Goal: Task Accomplishment & Management: Manage account settings

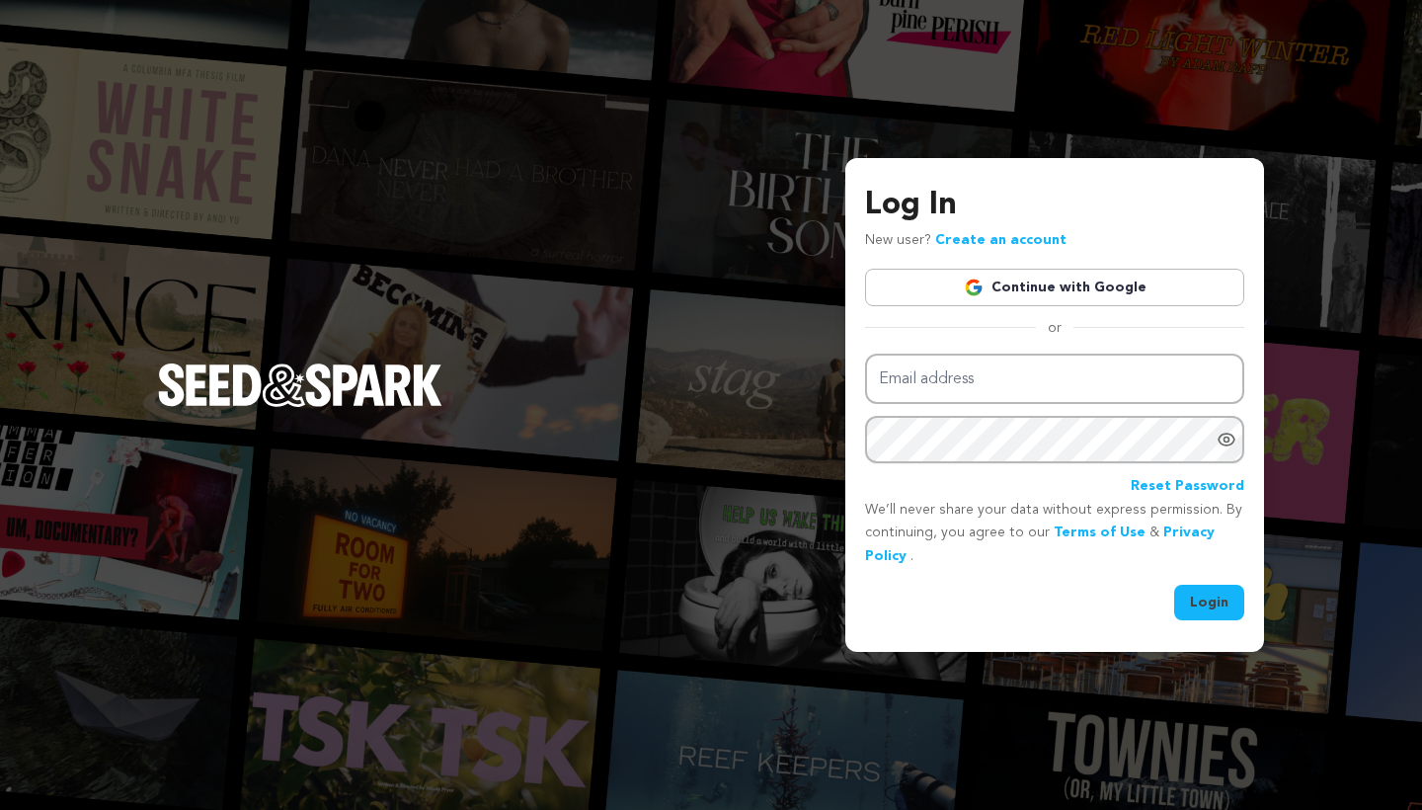
type input "mike@seedandspark.com"
click at [1224, 607] on button "Login" at bounding box center [1209, 603] width 70 height 36
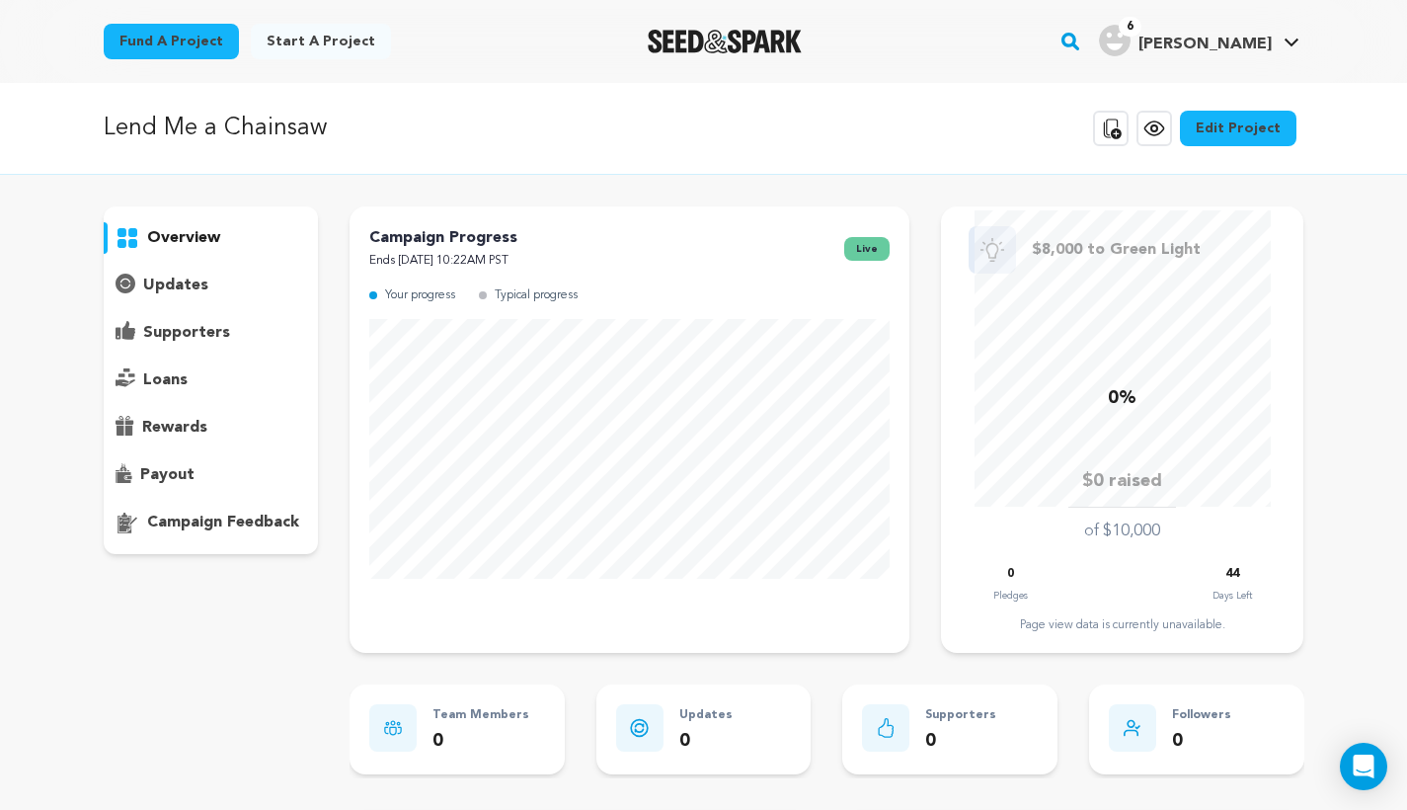
click at [1155, 122] on icon at bounding box center [1155, 129] width 24 height 24
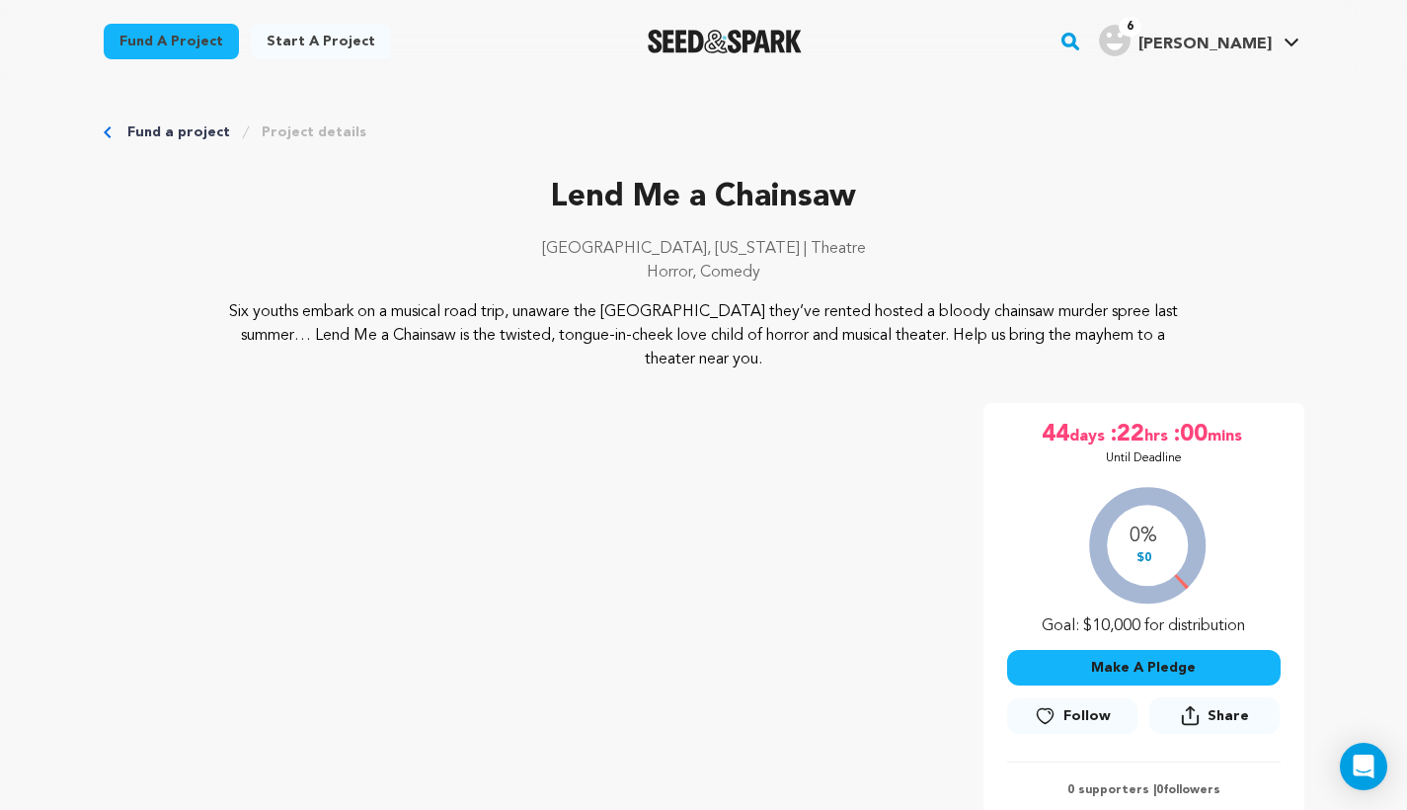
click at [1406, 48] on div "Fund a project Start a project Search" at bounding box center [703, 41] width 1407 height 83
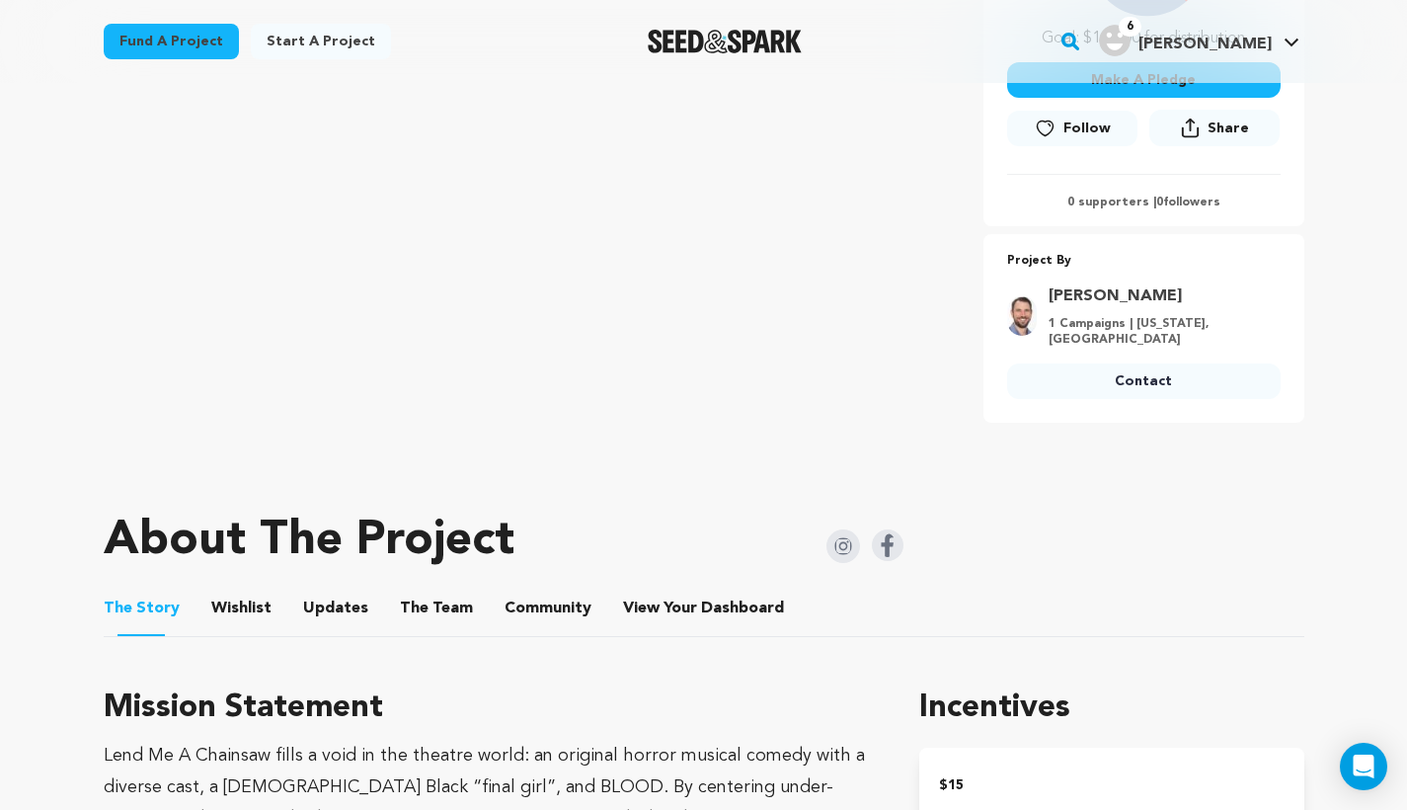
scroll to position [624, 0]
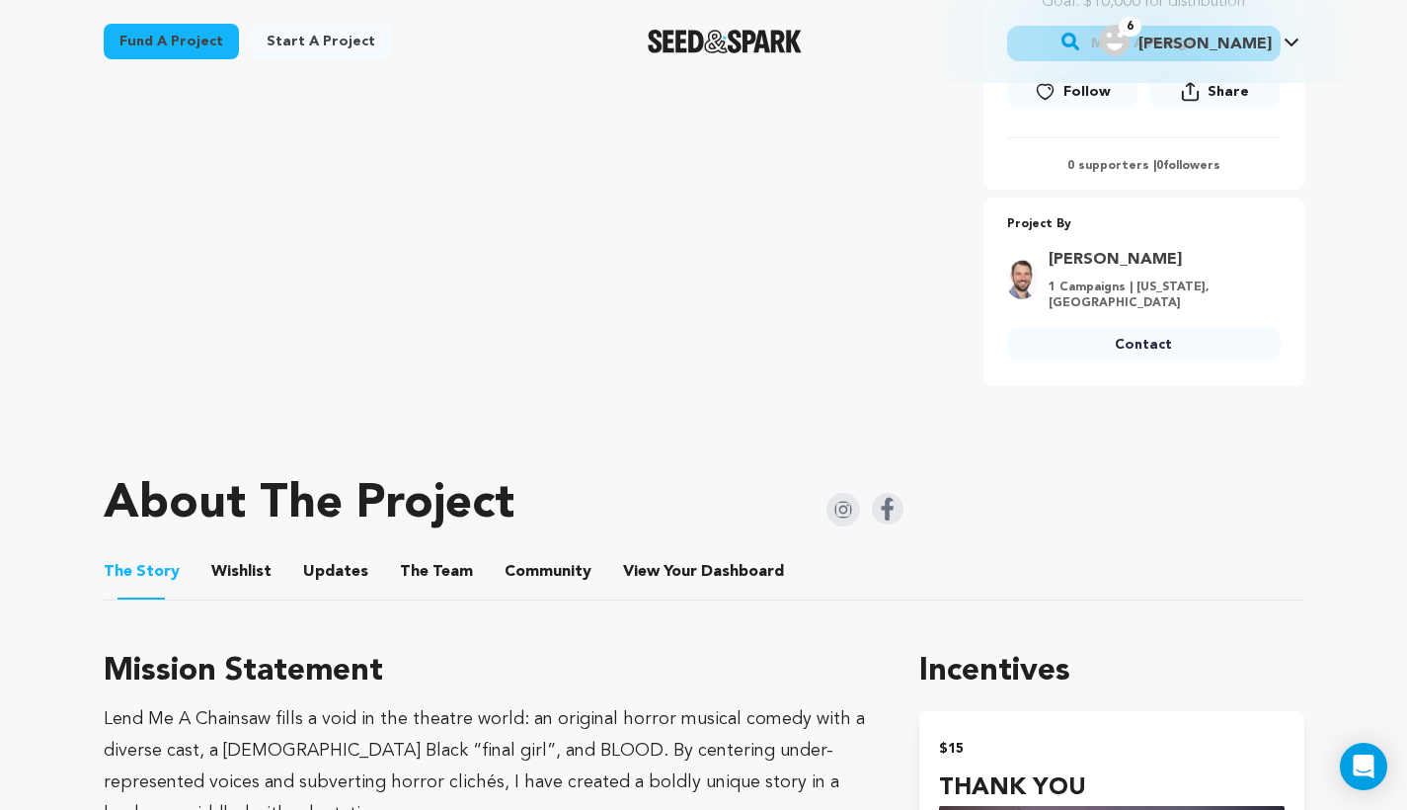
click at [217, 552] on button "Wishlist" at bounding box center [240, 575] width 47 height 47
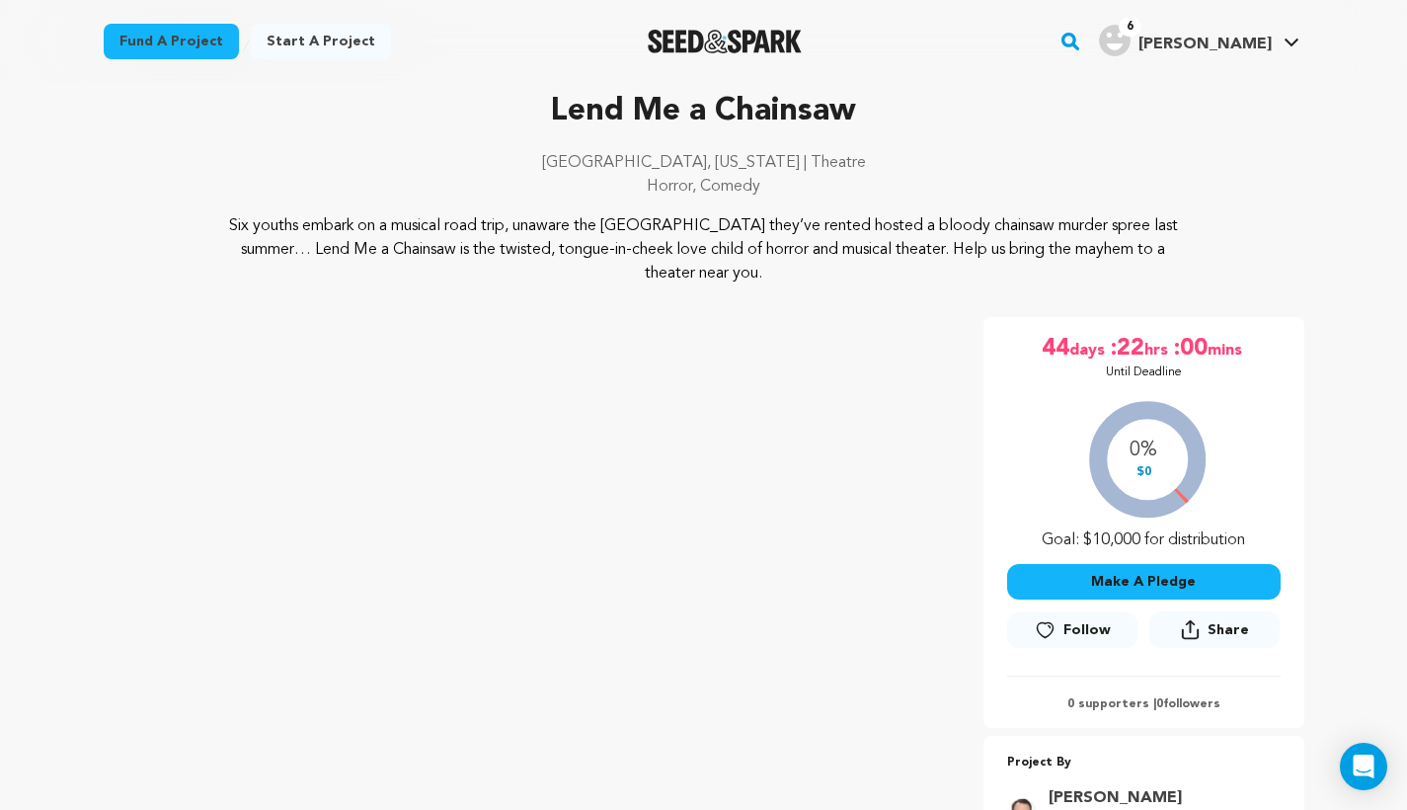
scroll to position [47, 0]
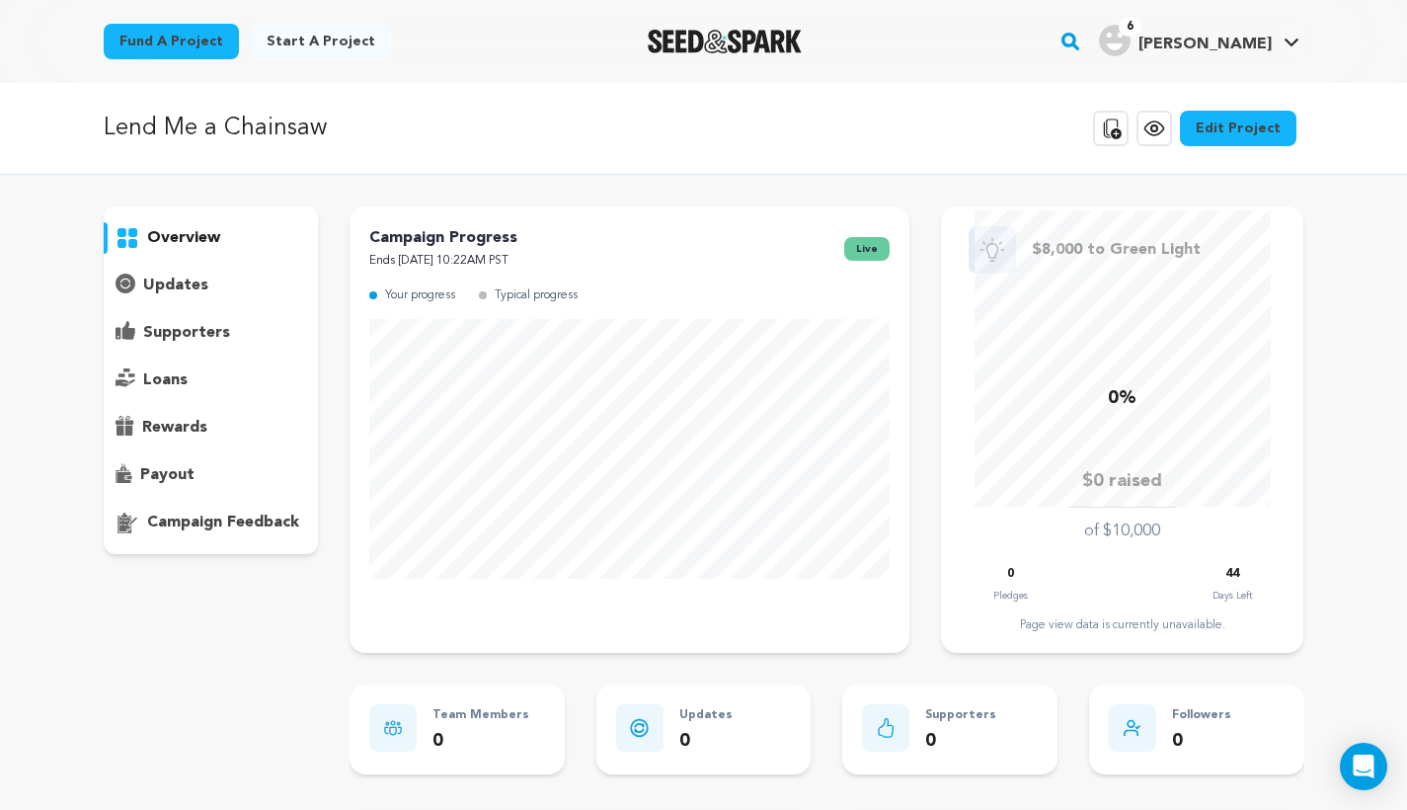
click at [1253, 136] on link "Edit Project" at bounding box center [1238, 129] width 117 height 36
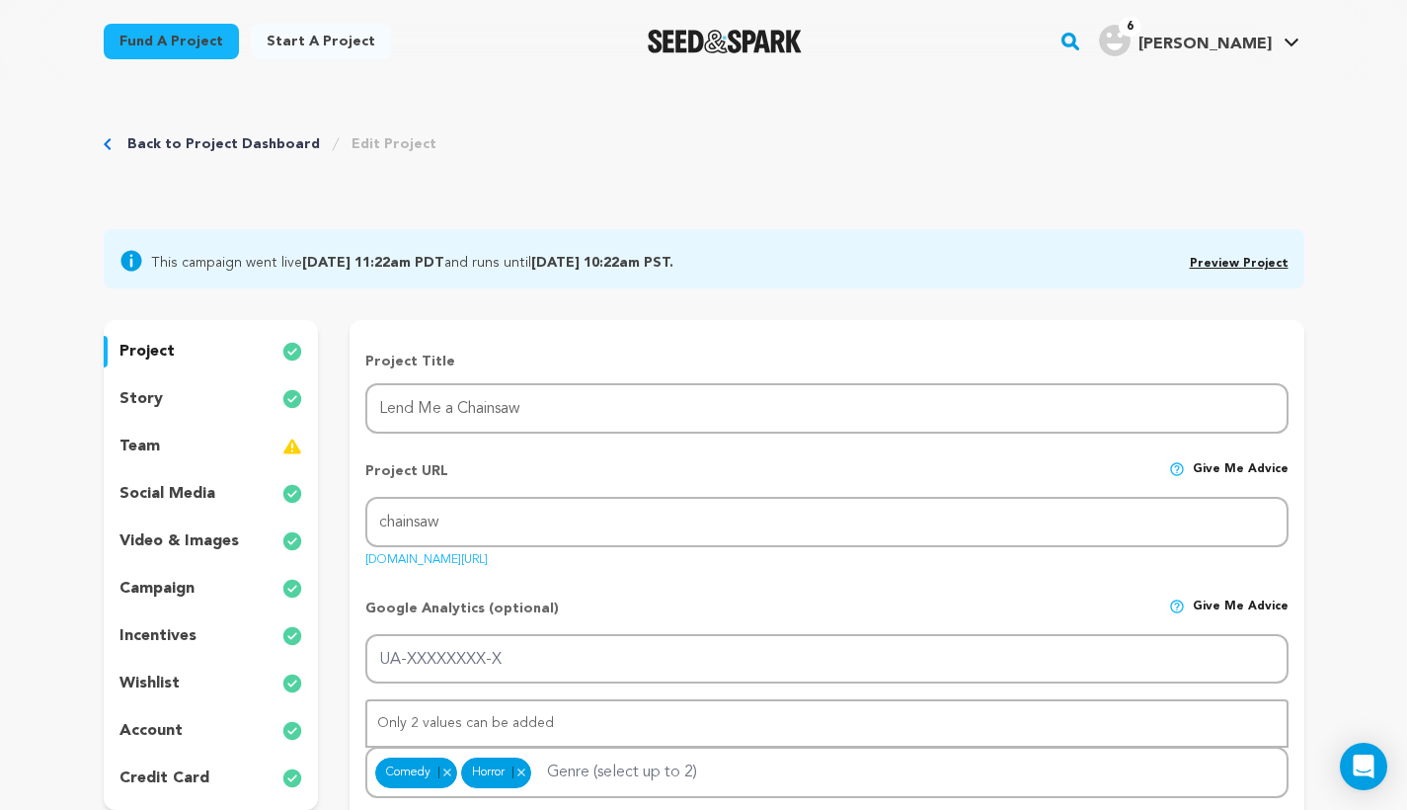
click at [176, 684] on p "wishlist" at bounding box center [150, 684] width 60 height 24
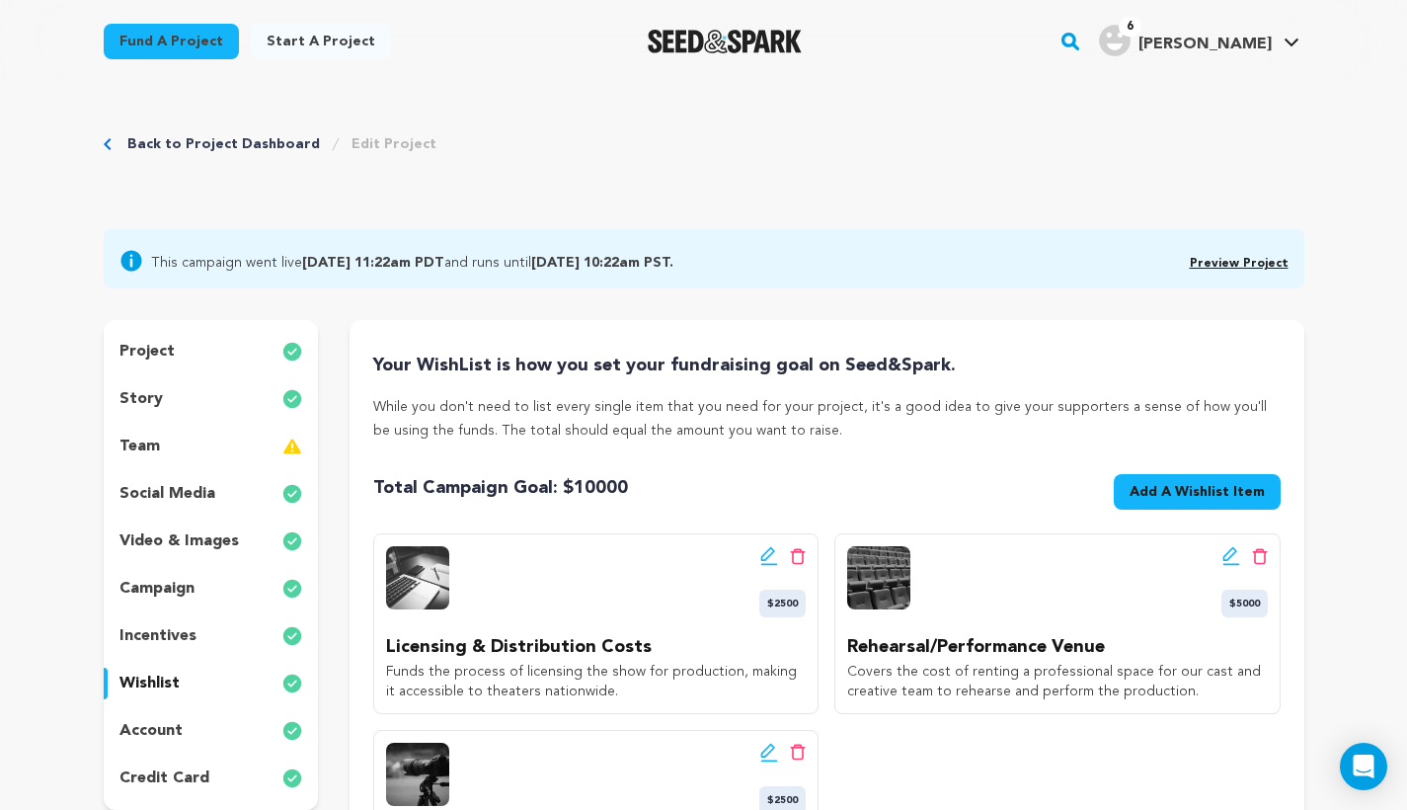
click at [174, 435] on div "team" at bounding box center [211, 447] width 215 height 32
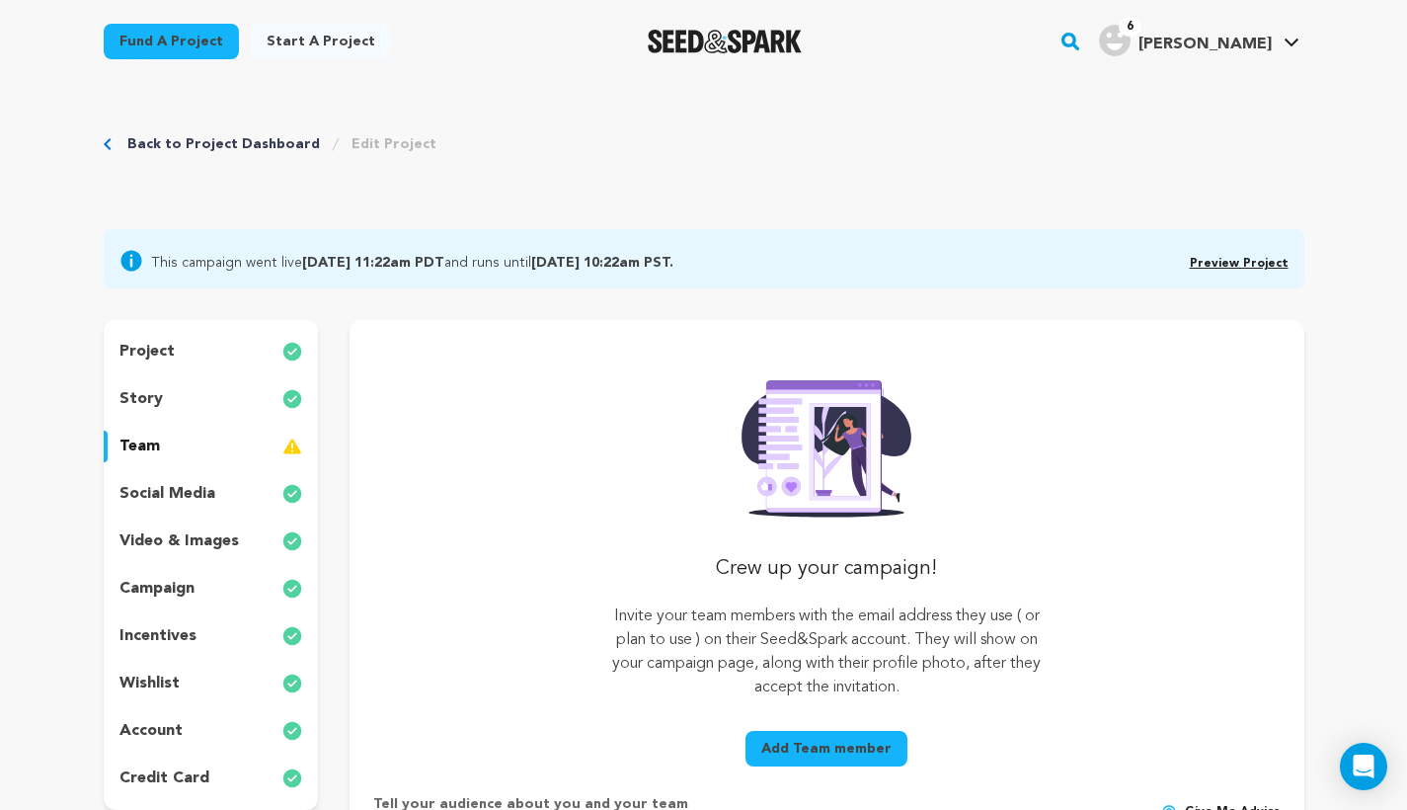
click at [173, 684] on p "wishlist" at bounding box center [150, 684] width 60 height 24
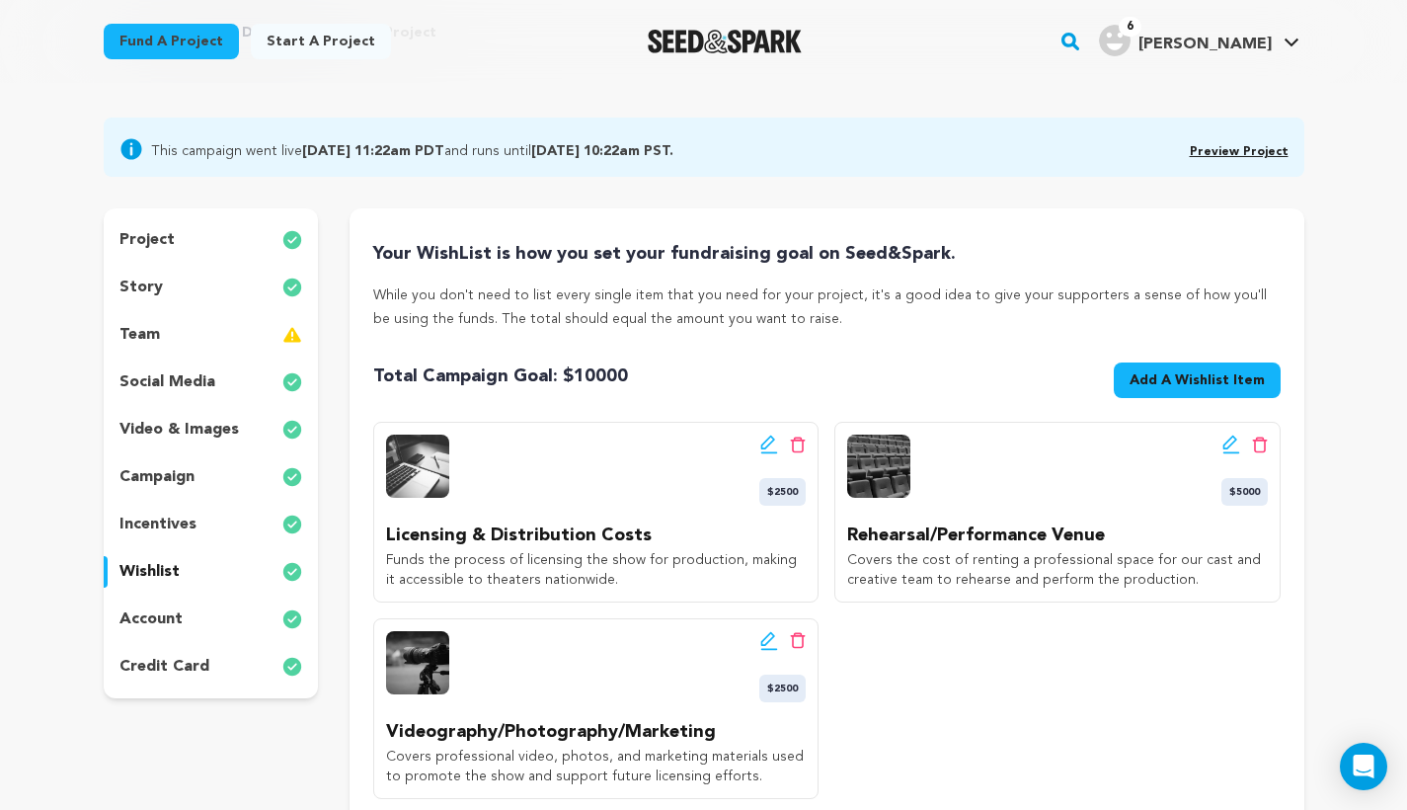
scroll to position [122, 0]
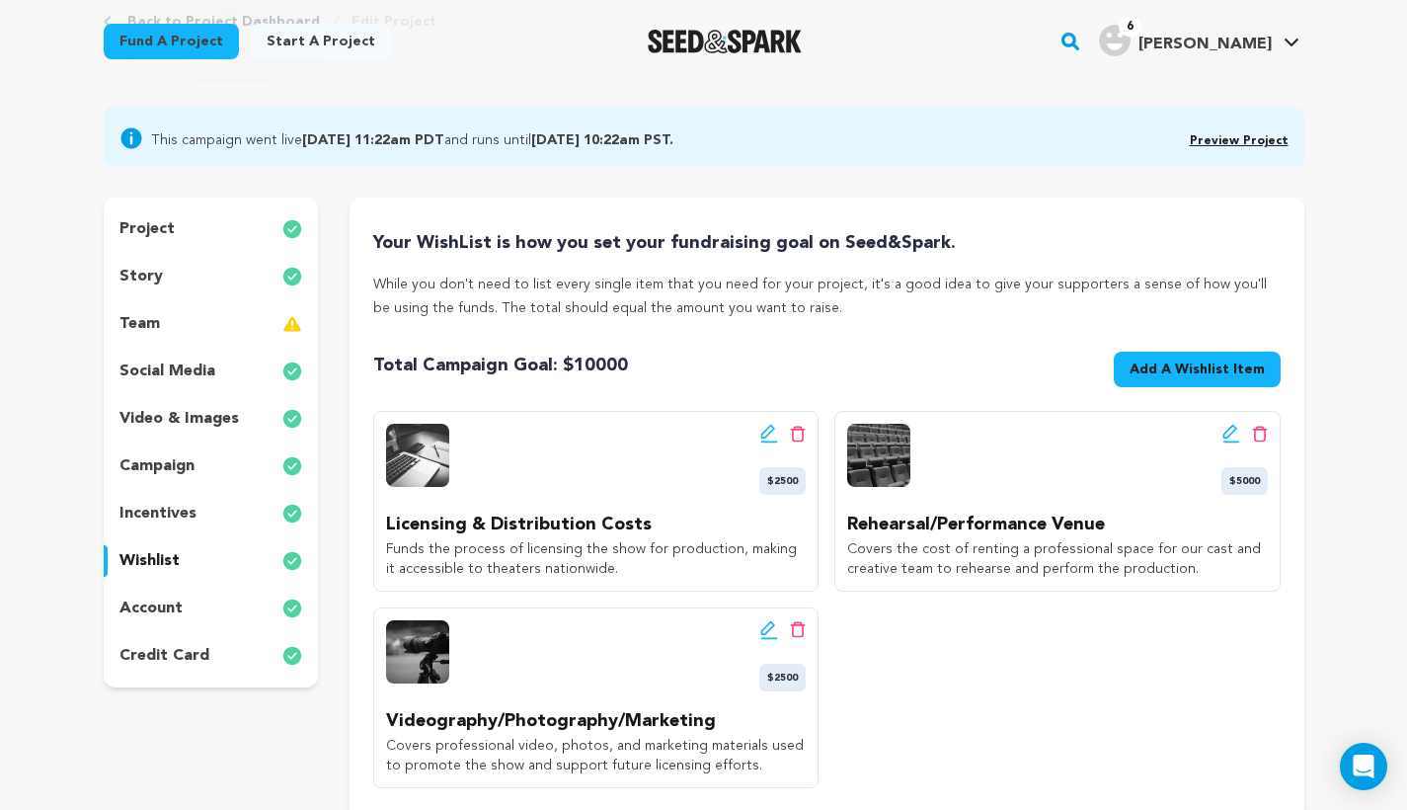
click at [1255, 143] on link "Preview Project" at bounding box center [1239, 141] width 99 height 12
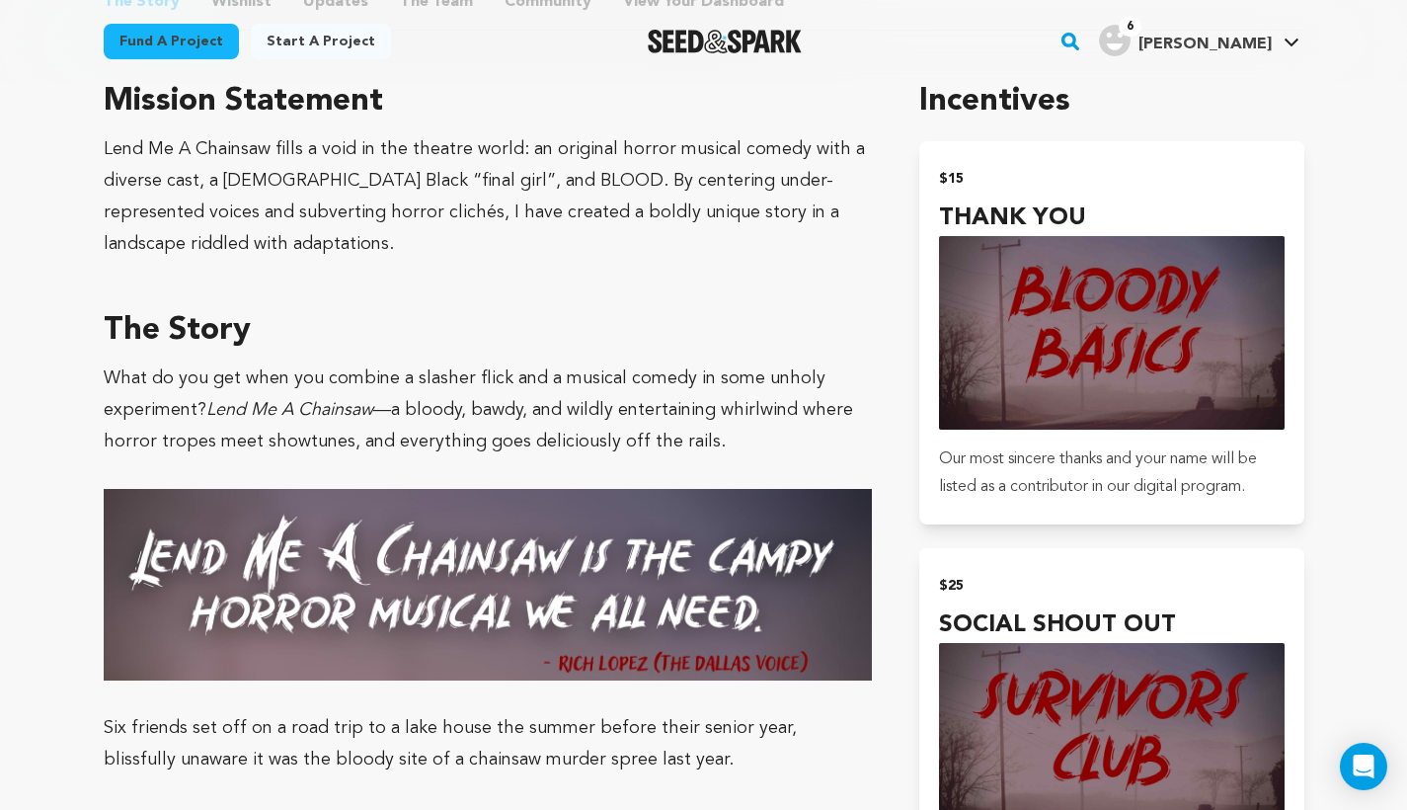
scroll to position [877, 0]
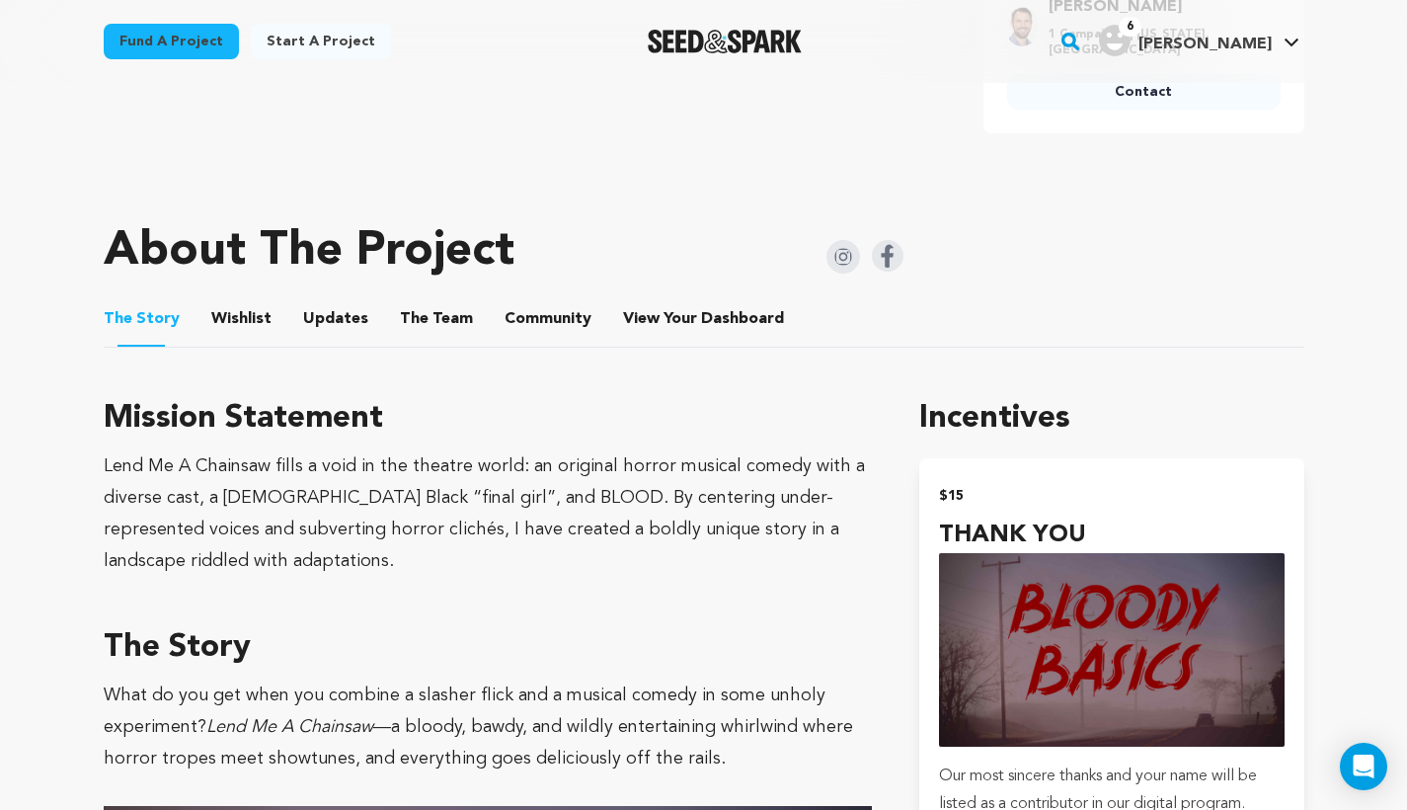
click at [238, 311] on button "Wishlist" at bounding box center [240, 322] width 47 height 47
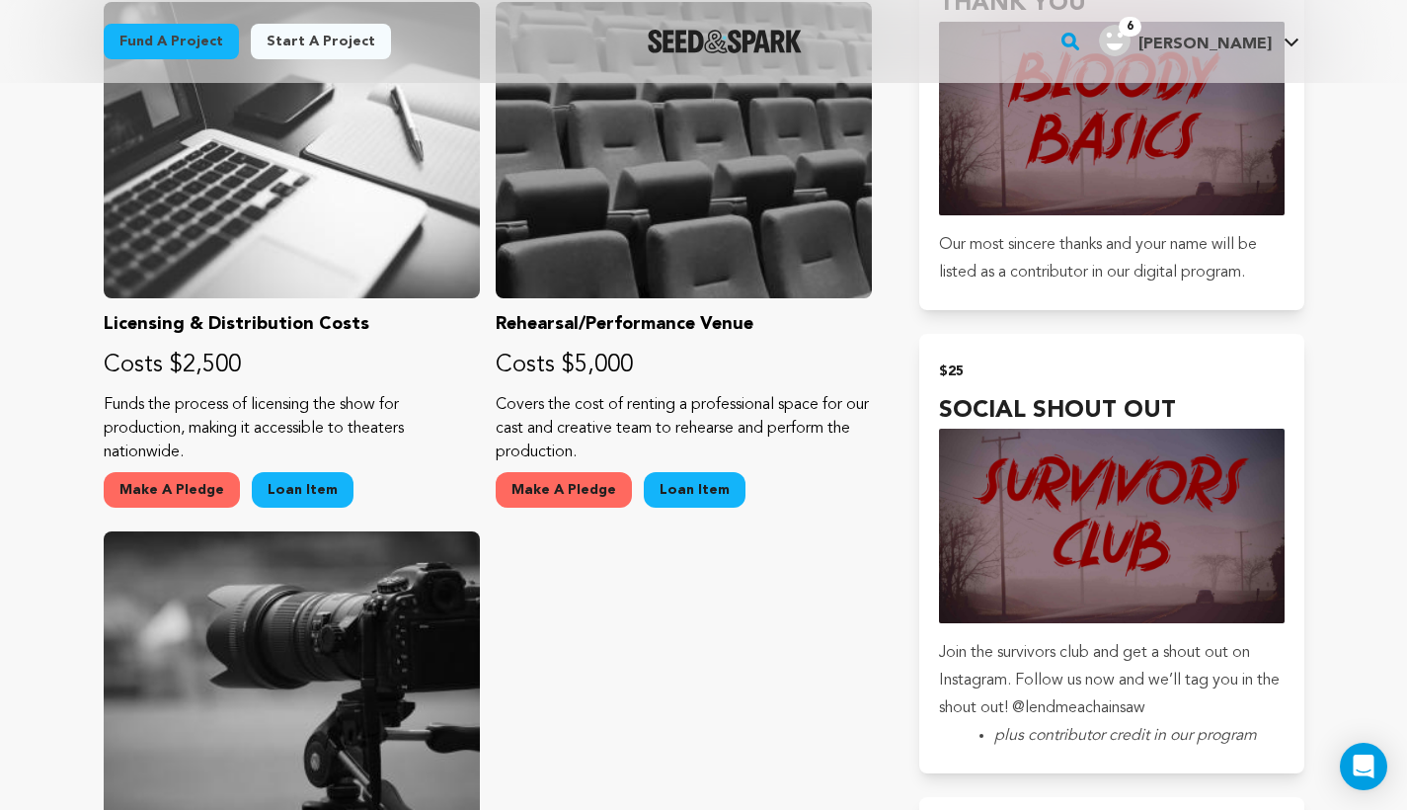
scroll to position [1400, 0]
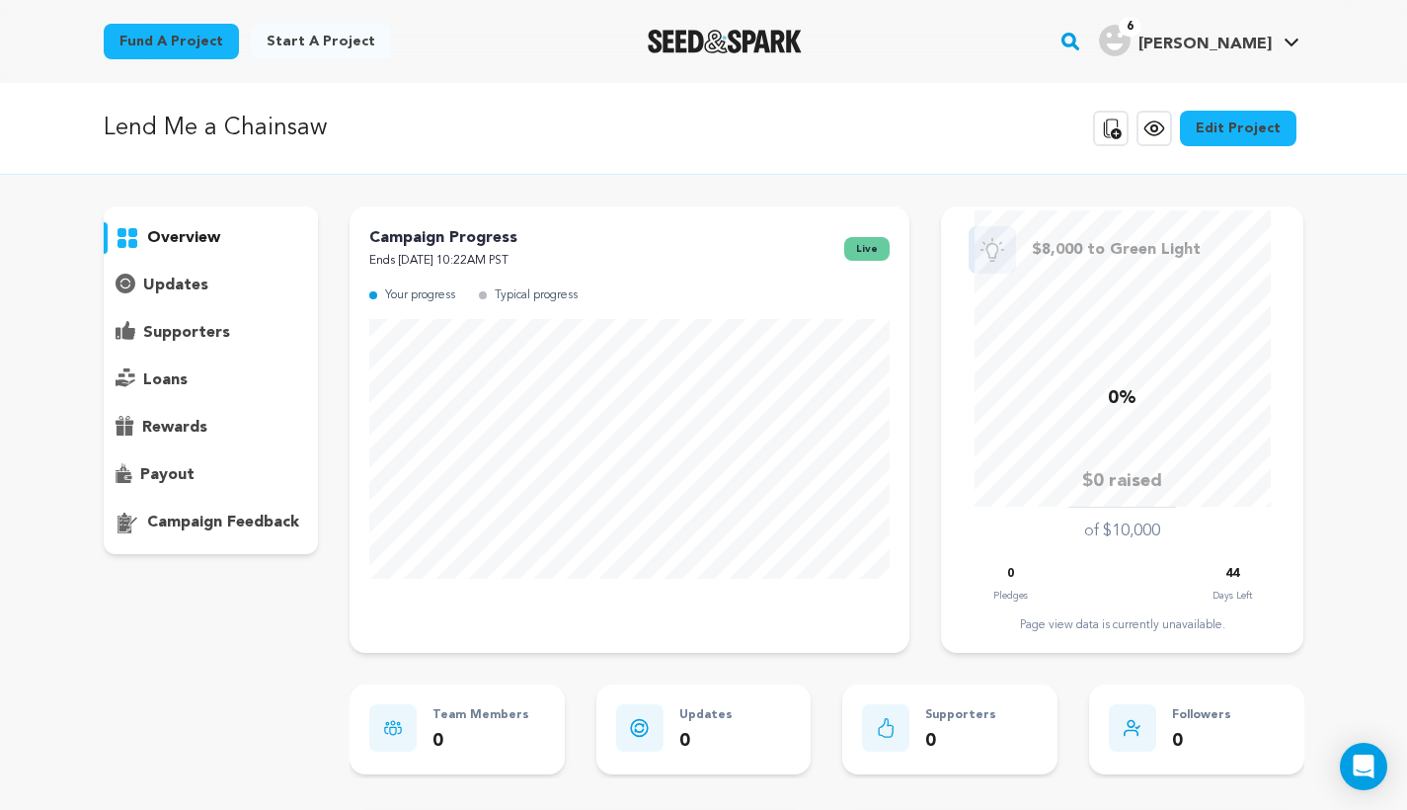
click at [1272, 142] on link "Edit Project" at bounding box center [1238, 129] width 117 height 36
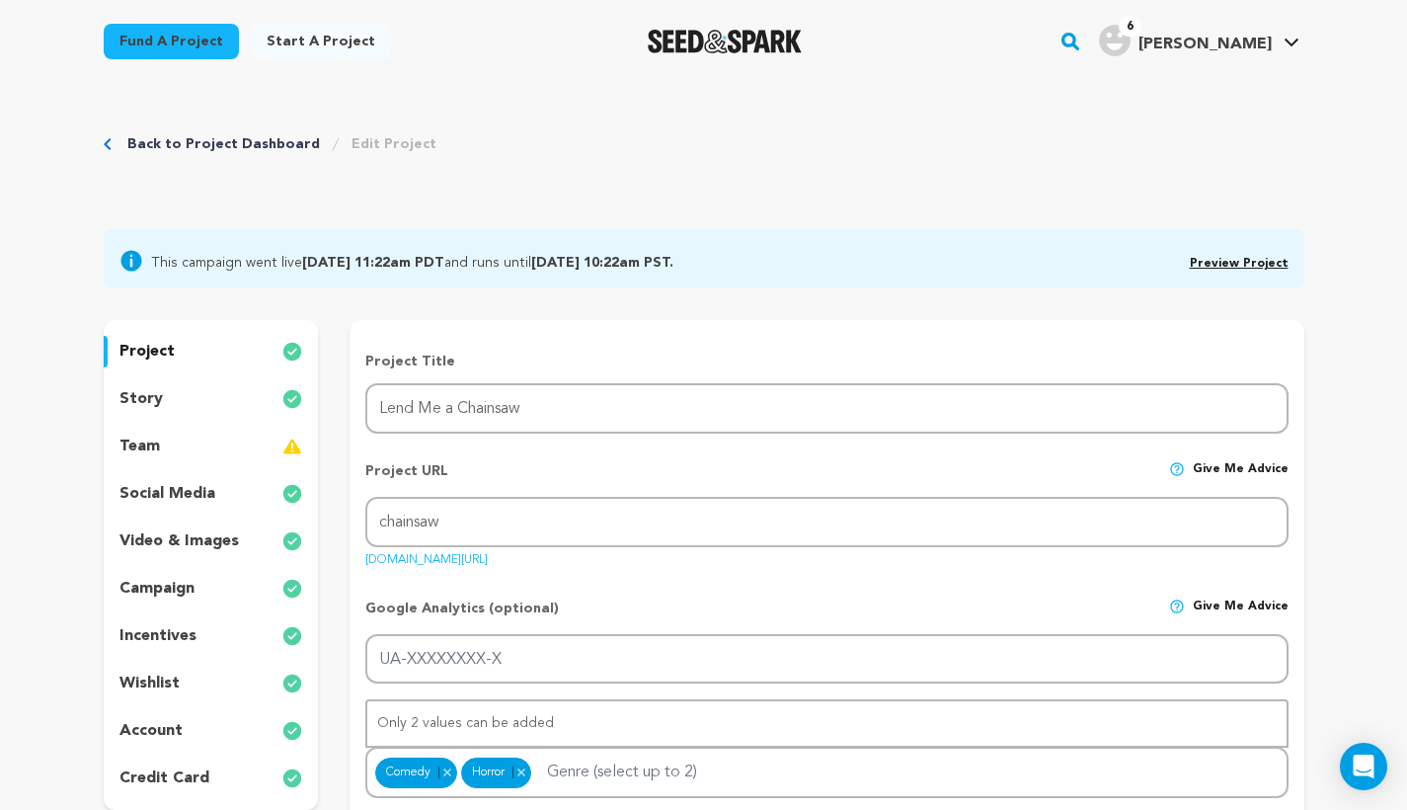
click at [160, 448] on div "team" at bounding box center [211, 447] width 215 height 32
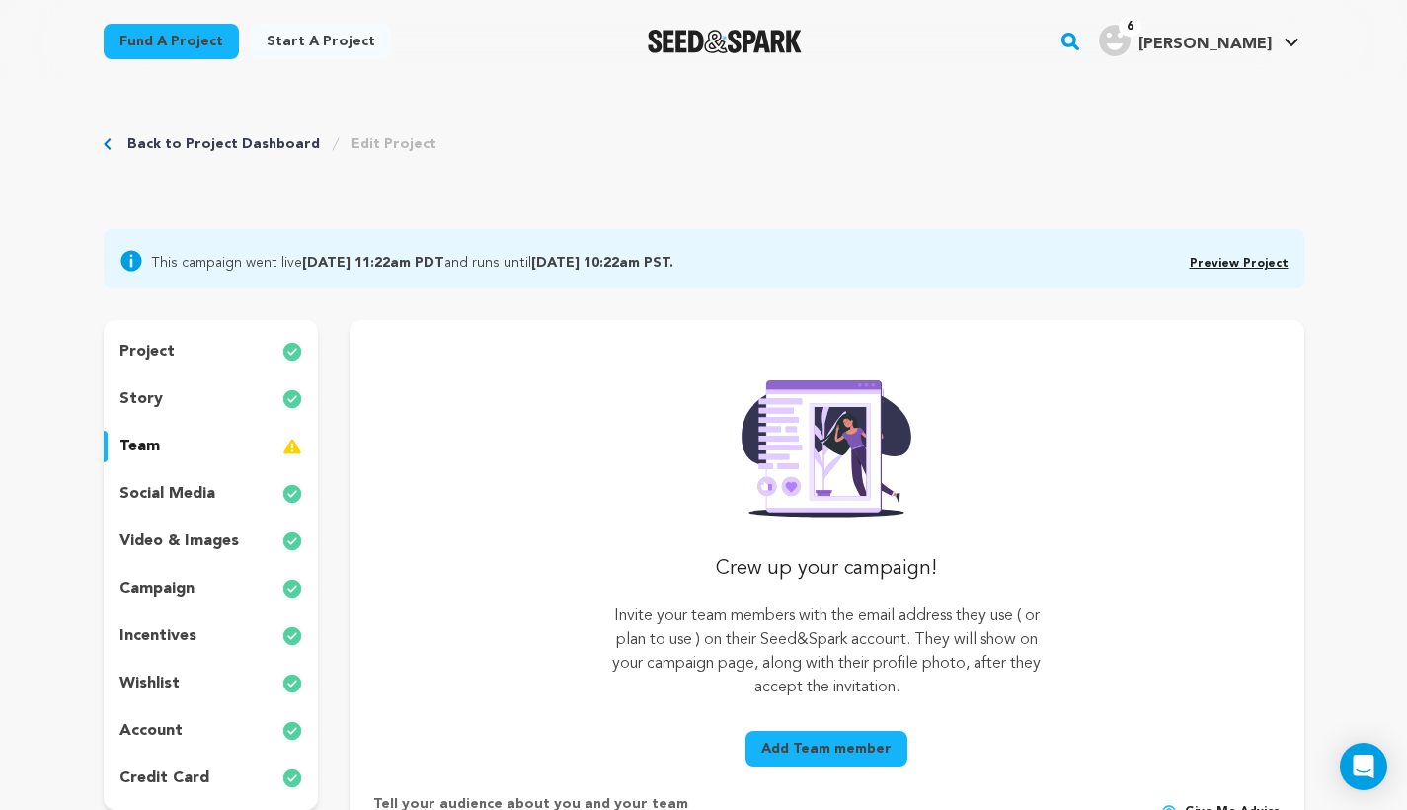
click at [1225, 260] on link "Preview Project" at bounding box center [1239, 264] width 99 height 12
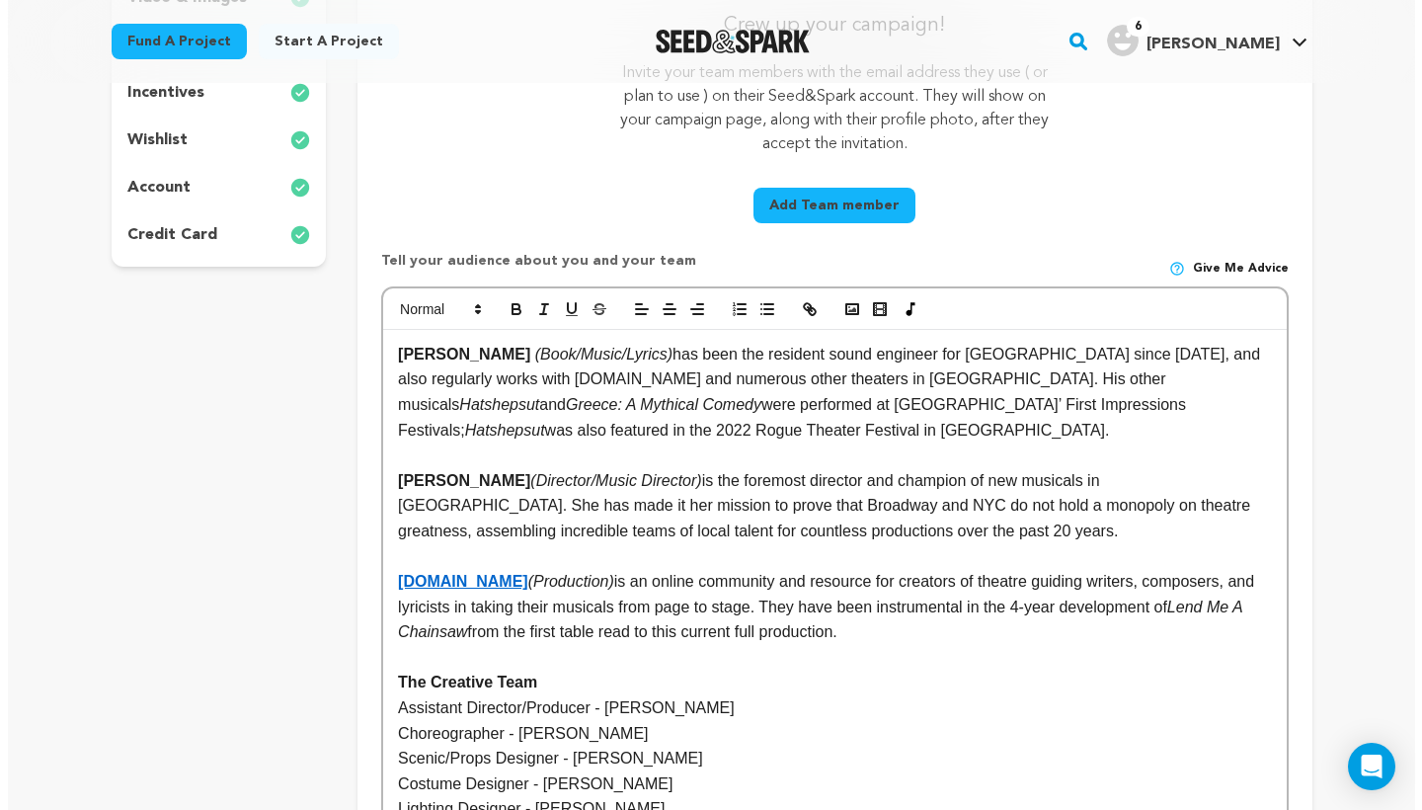
scroll to position [342, 0]
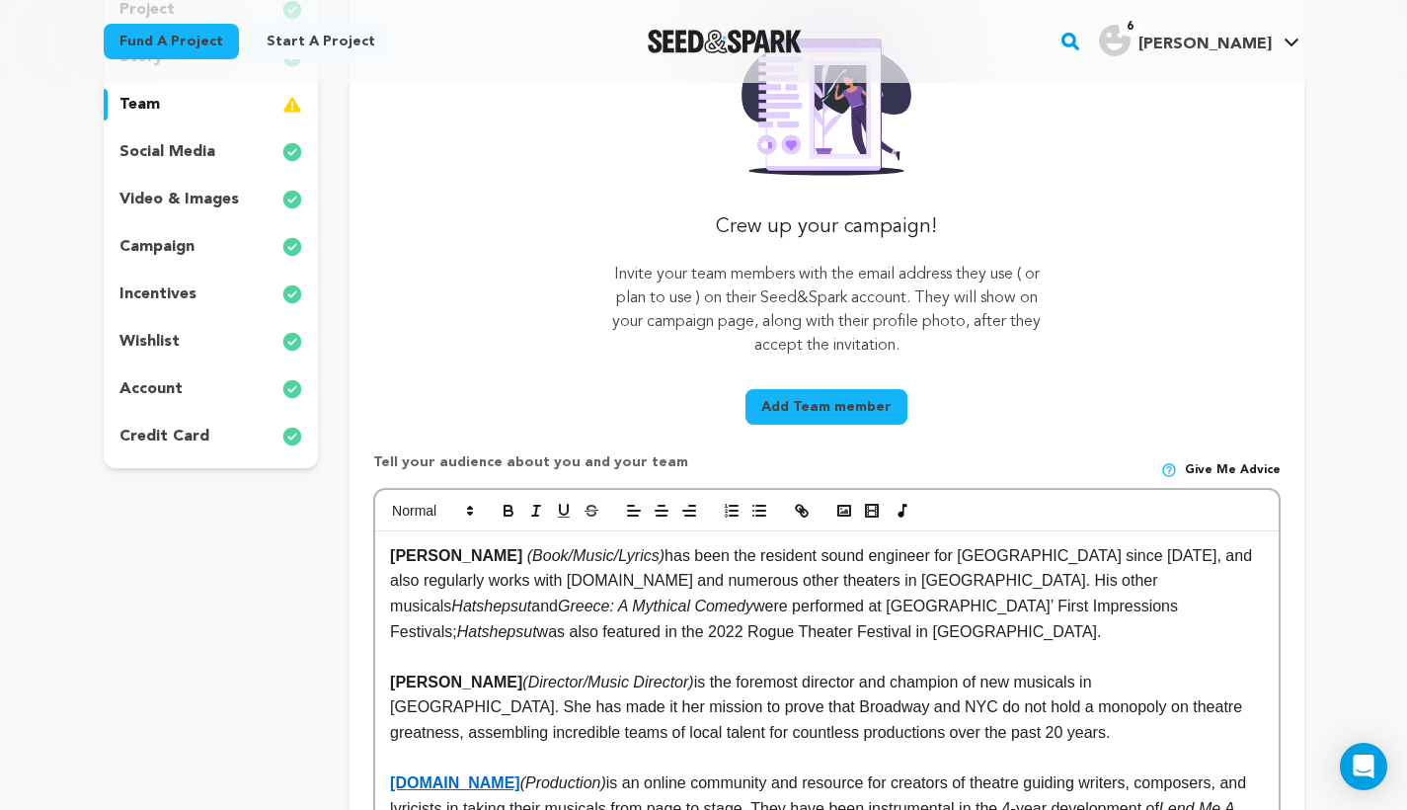
click at [794, 400] on button "Add Team member" at bounding box center [827, 407] width 162 height 36
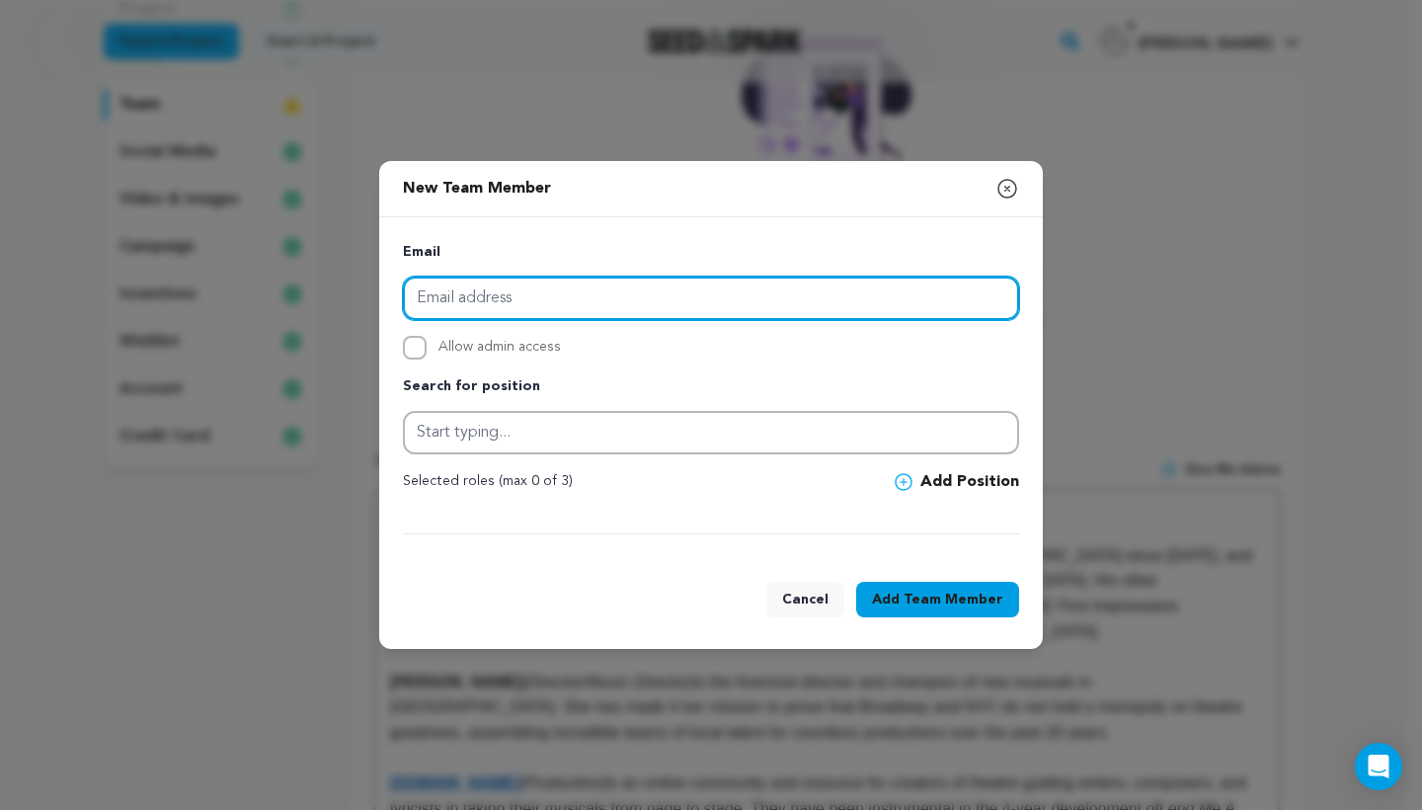
click at [684, 308] on input "email" at bounding box center [711, 298] width 616 height 43
type input "mike@seedandspark.com"
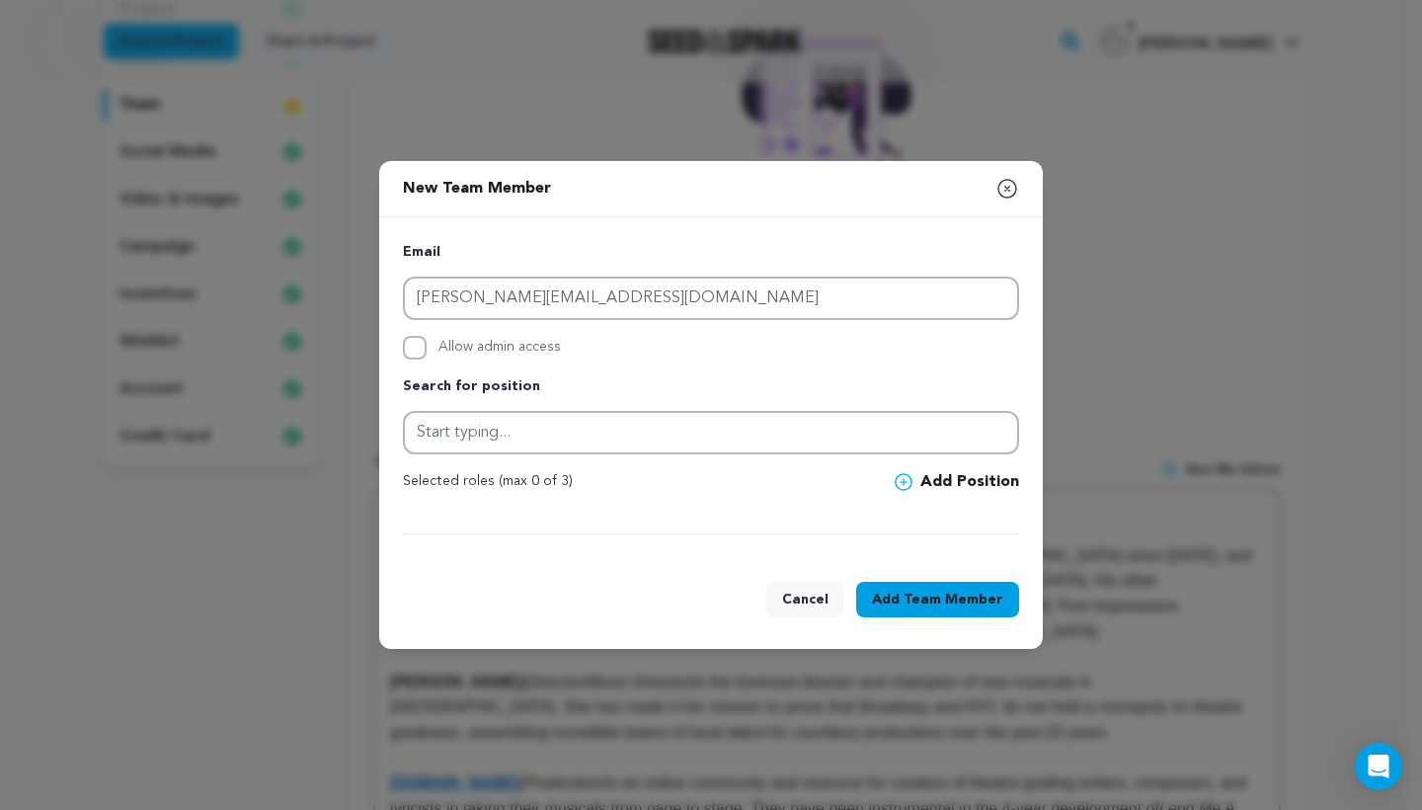
click at [626, 223] on div "Email mike@seedandspark.com Allow admin access Search for position Selected rol…" at bounding box center [711, 387] width 664 height 341
click at [415, 348] on input "Allow admin access" at bounding box center [415, 348] width 24 height 24
checkbox input "true"
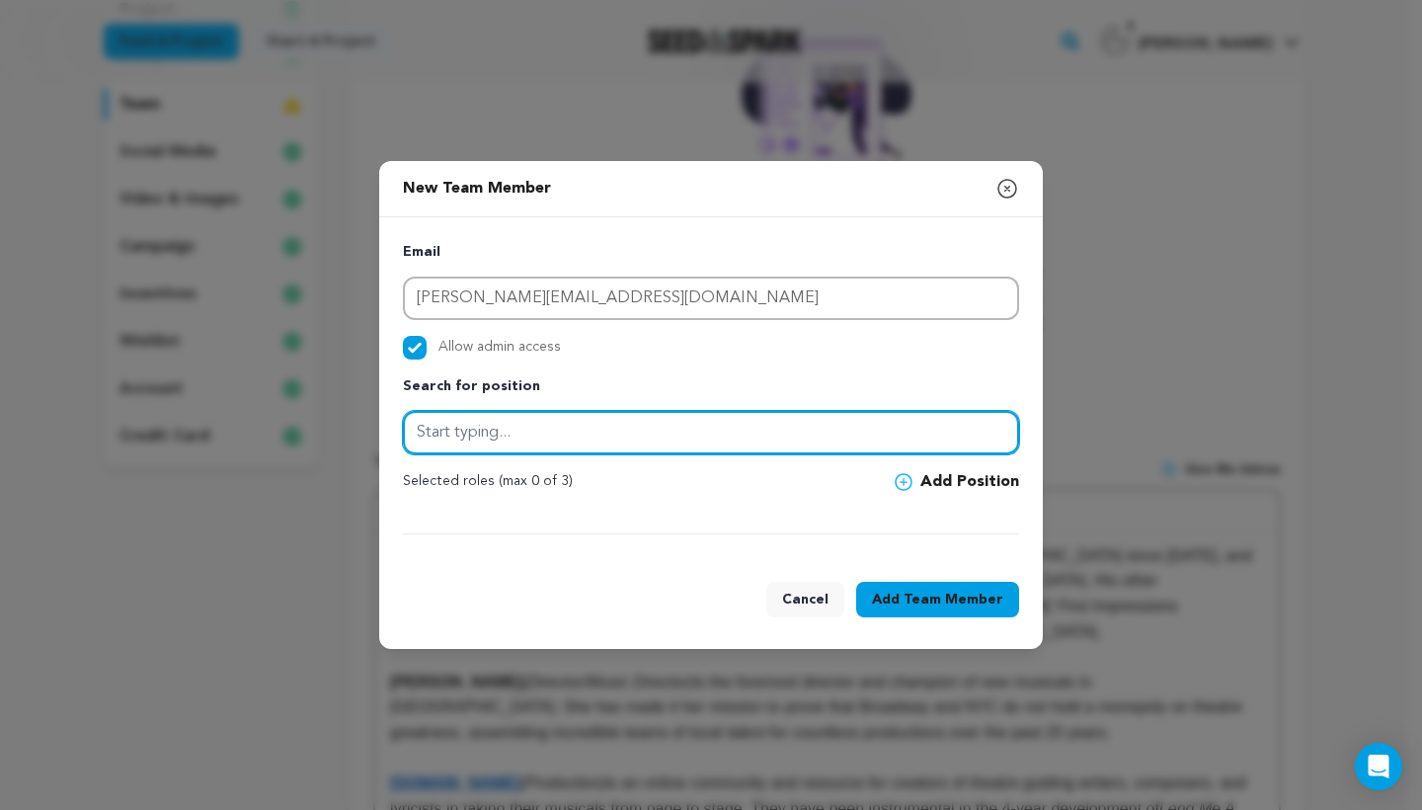
click at [492, 439] on input "text" at bounding box center [711, 432] width 616 height 43
type input "T"
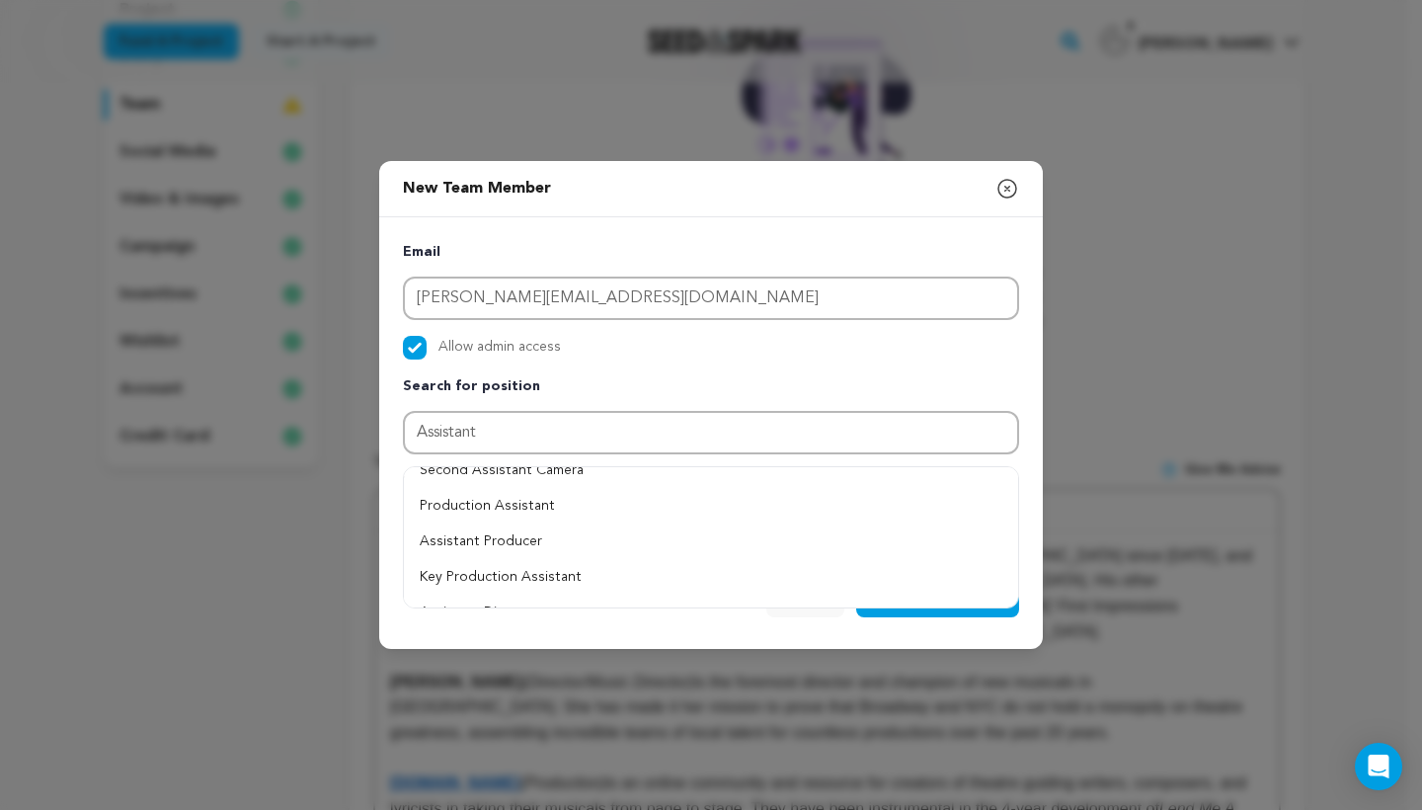
scroll to position [90, 0]
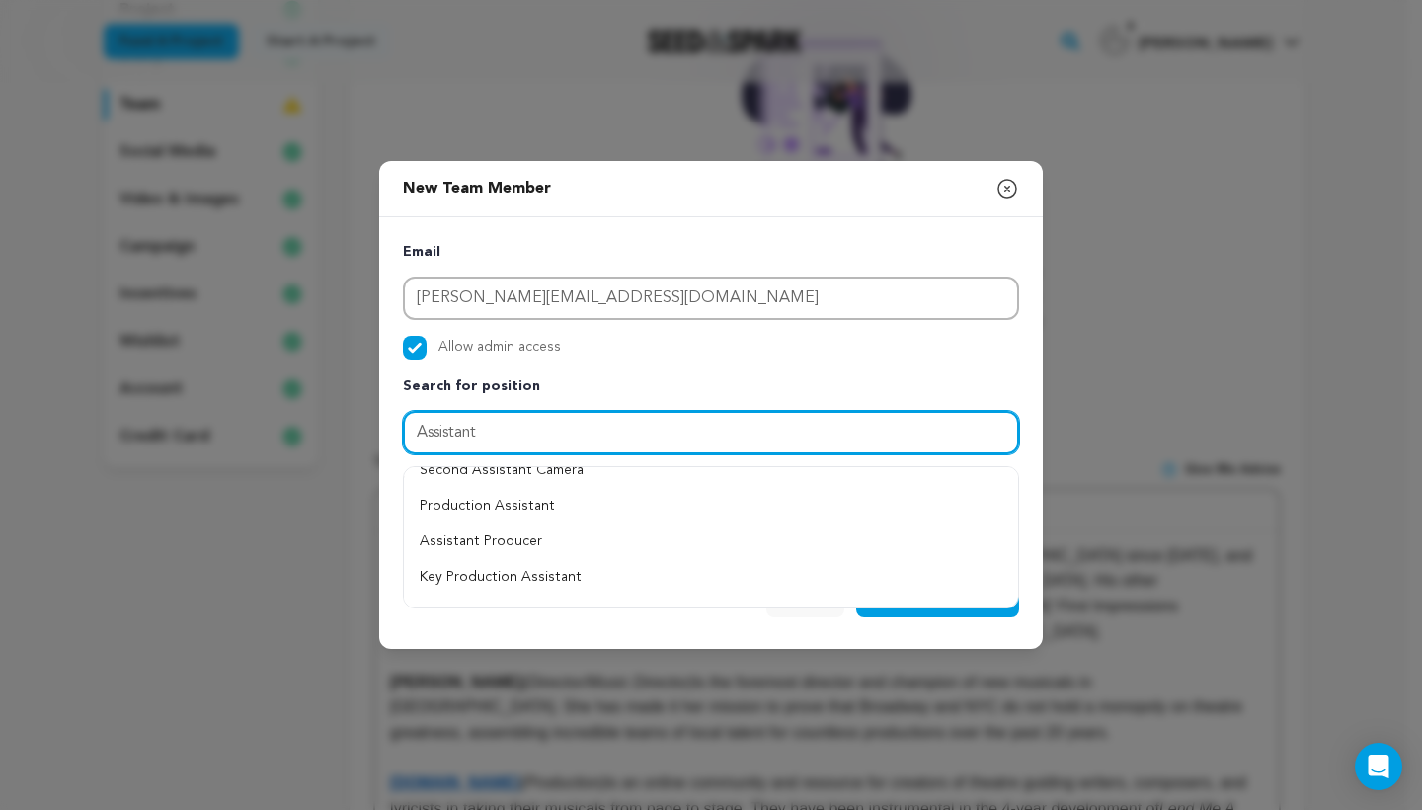
click at [664, 439] on input "Assistant" at bounding box center [711, 432] width 616 height 43
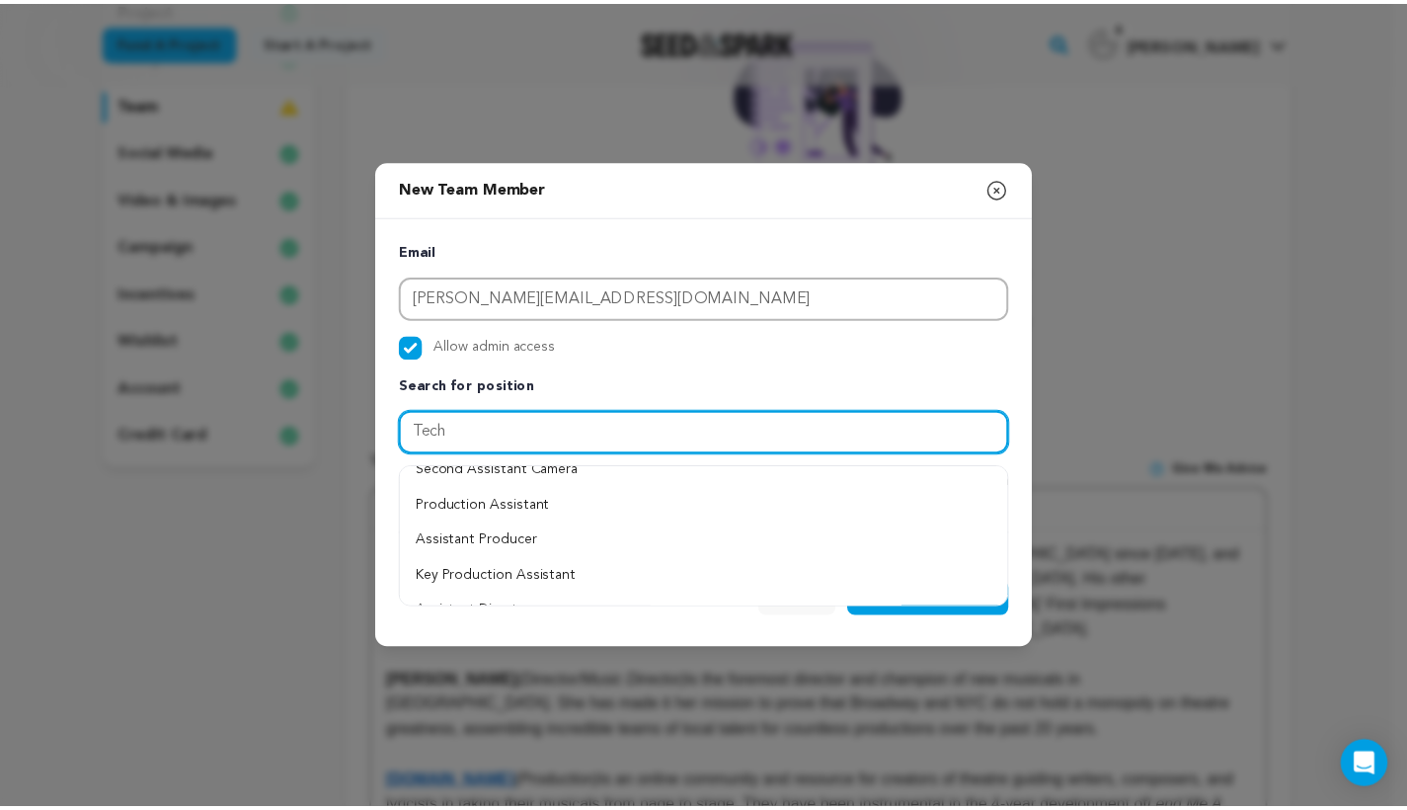
scroll to position [0, 0]
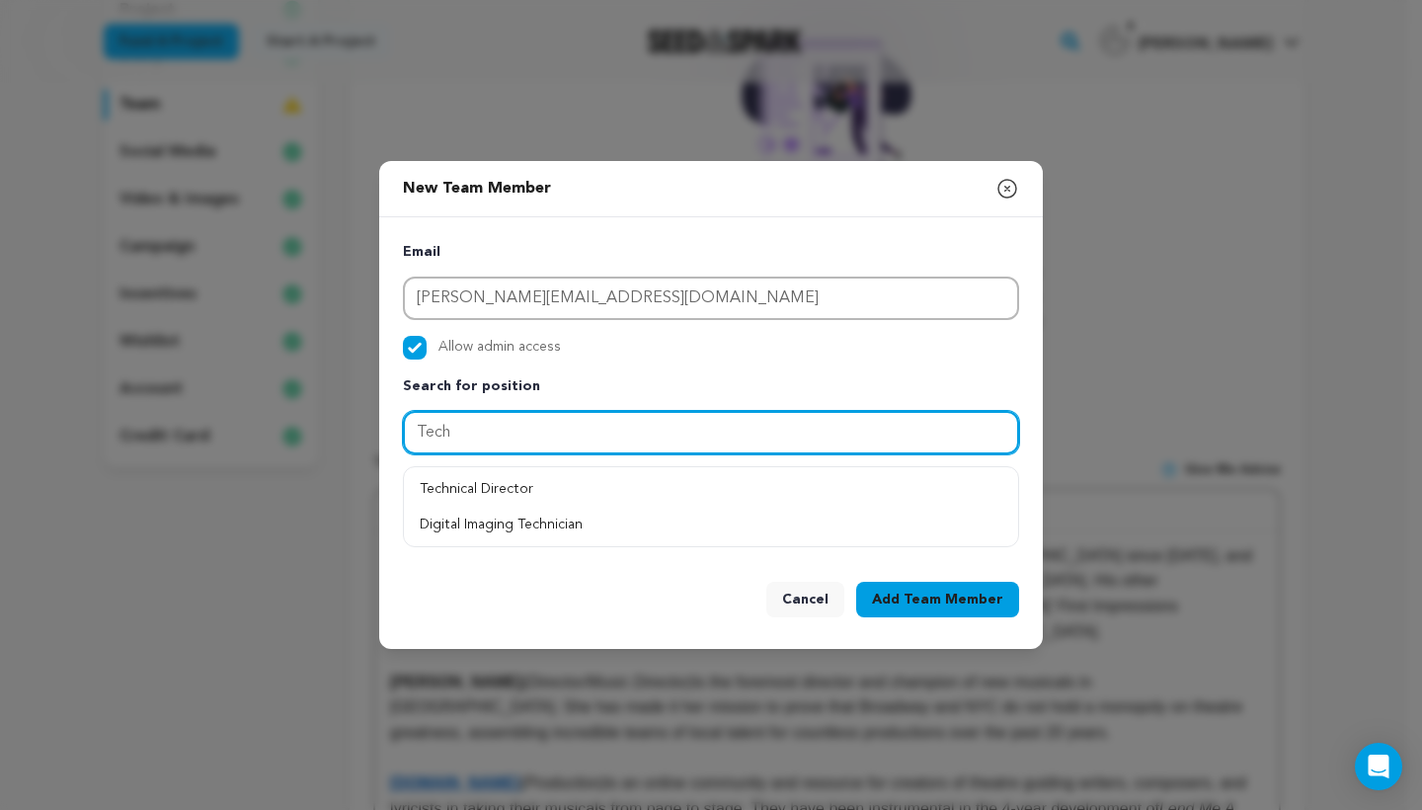
click at [482, 430] on input "Tech" at bounding box center [711, 432] width 616 height 43
type input "Staff"
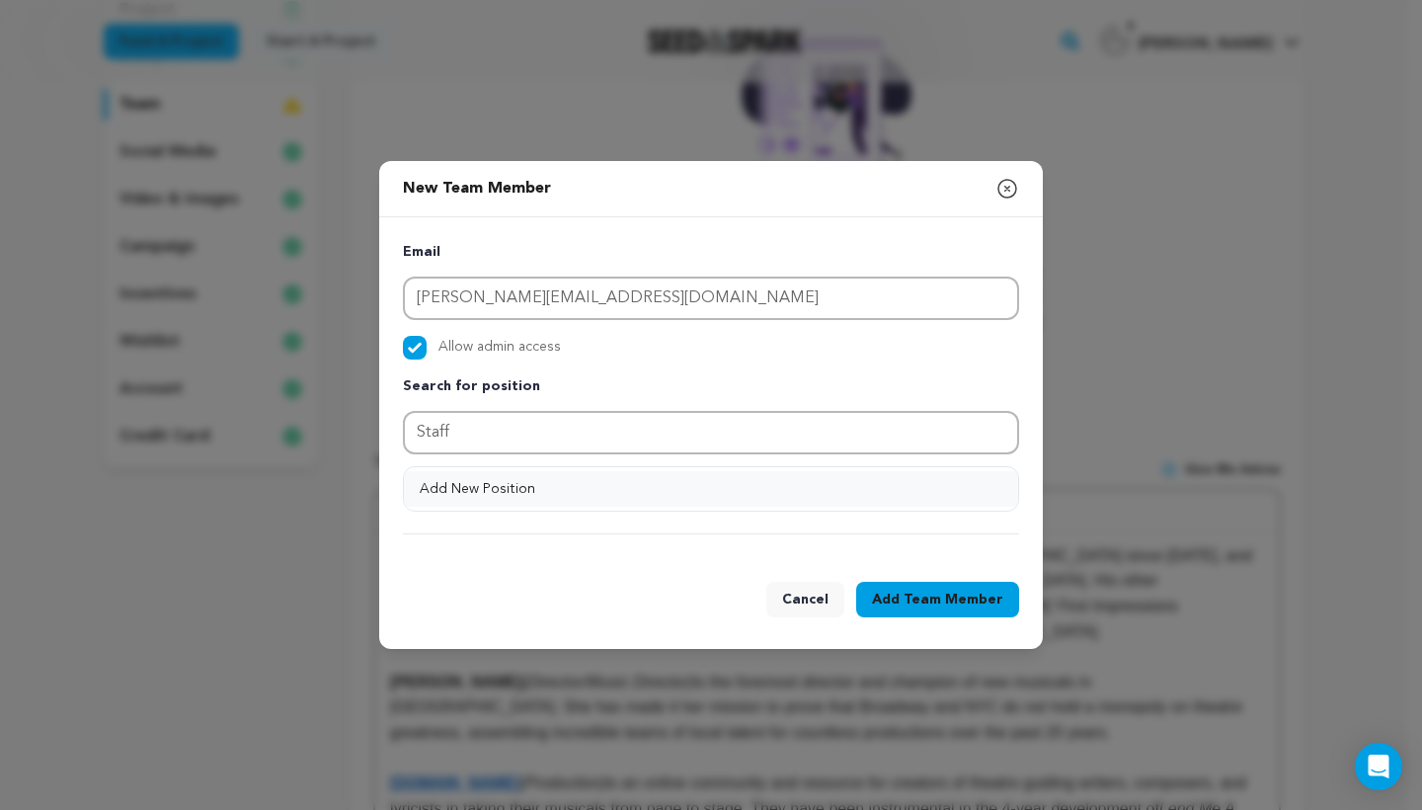
click at [466, 479] on button "Add New Position" at bounding box center [711, 489] width 614 height 36
click at [906, 476] on icon at bounding box center [904, 482] width 18 height 18
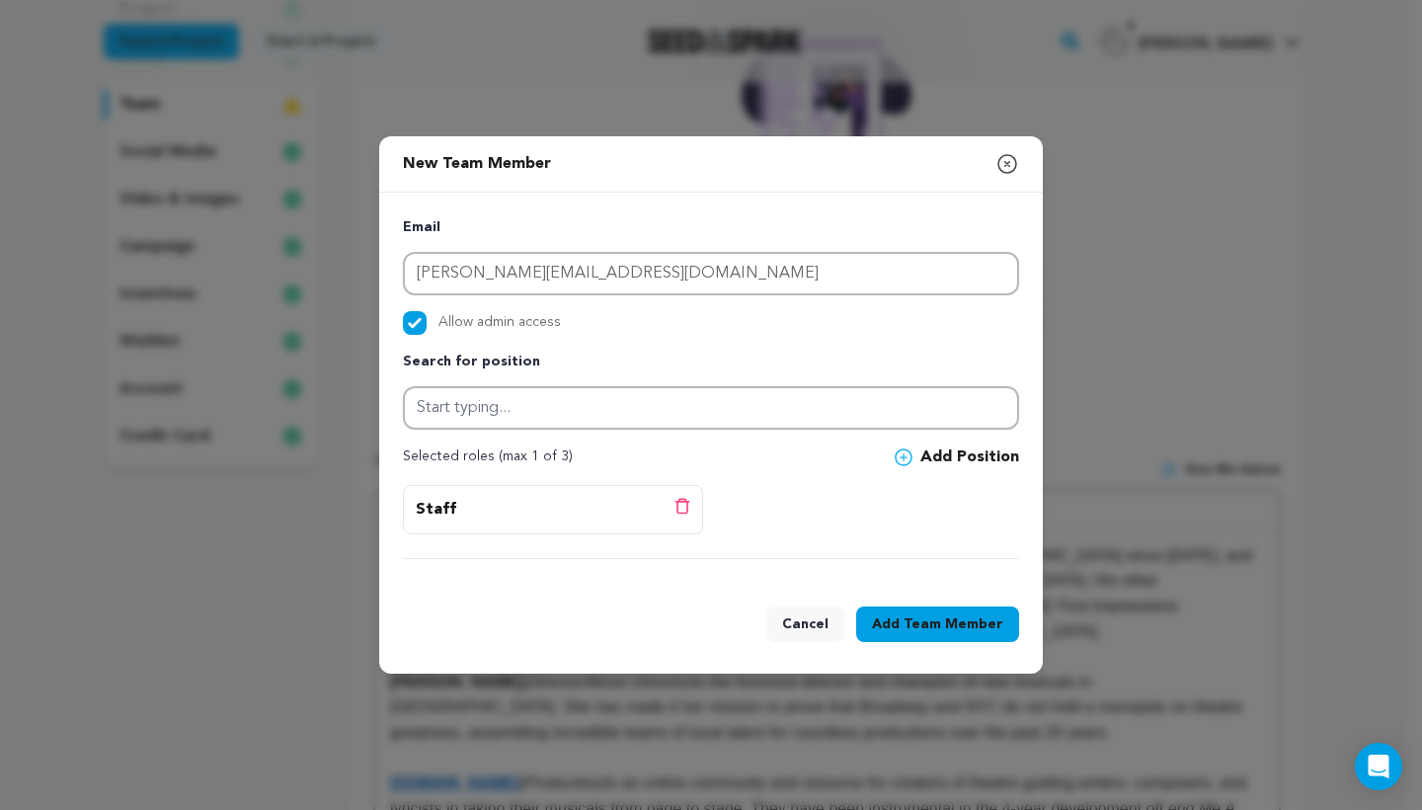
click at [924, 622] on span "Team Member" at bounding box center [954, 624] width 100 height 20
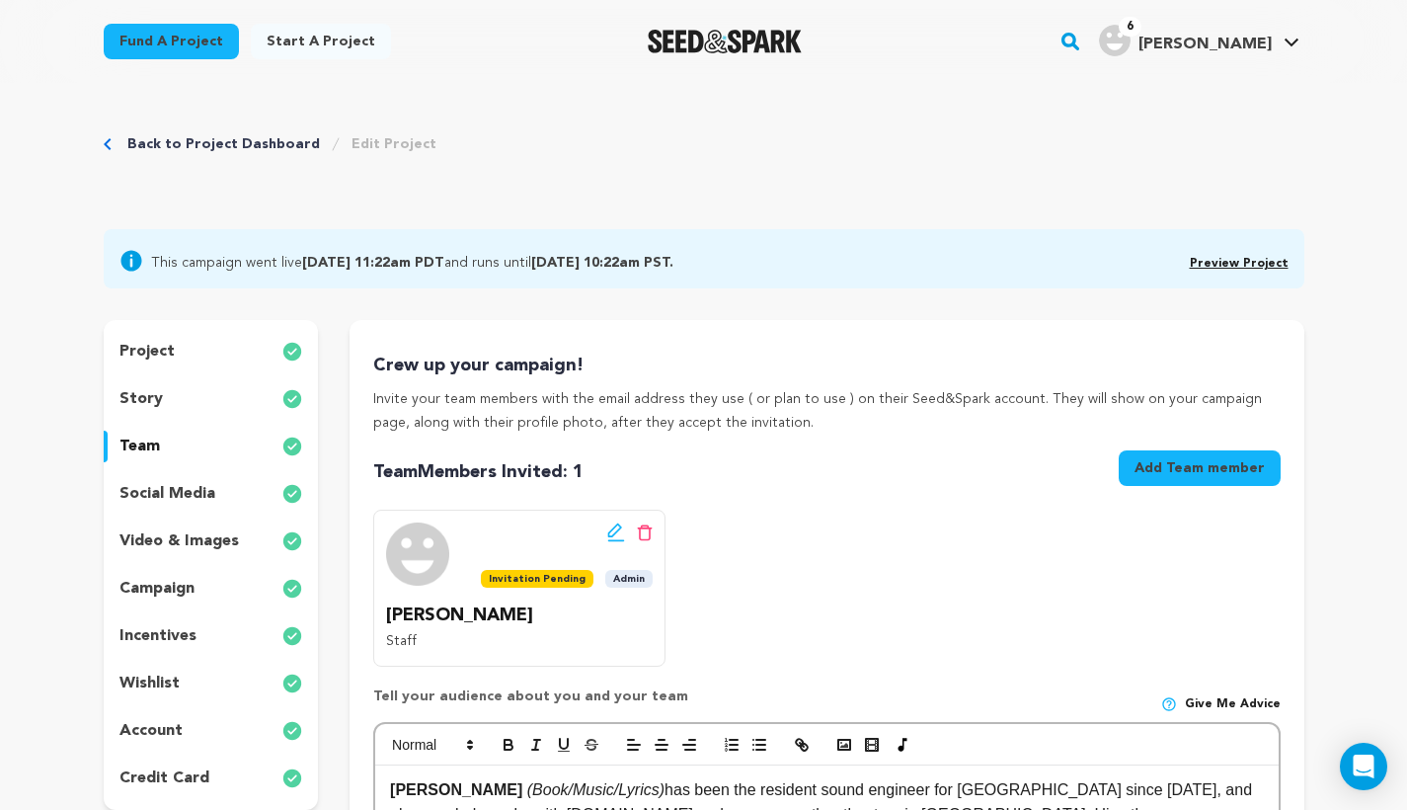
click at [645, 530] on icon at bounding box center [645, 532] width 16 height 17
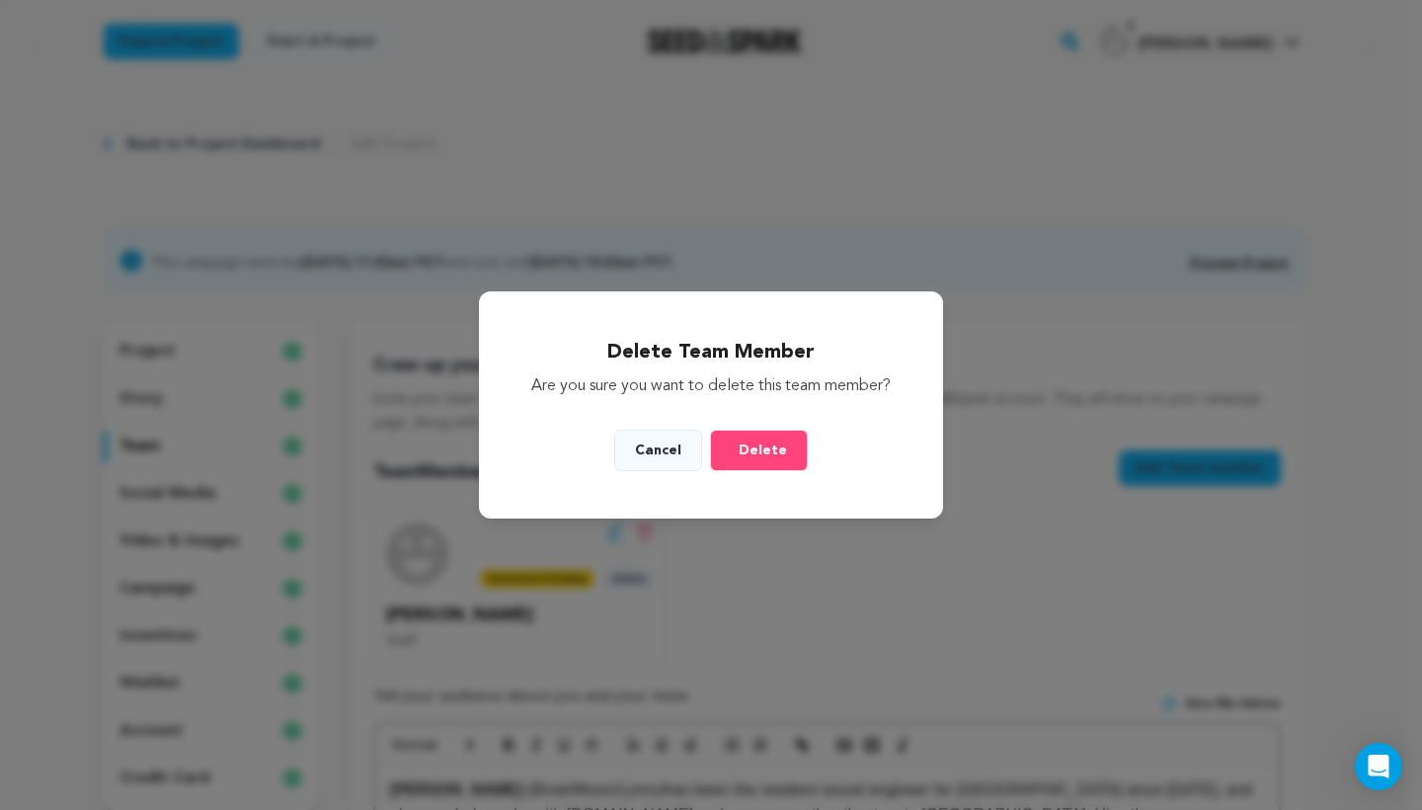
click at [793, 454] on button "Delete" at bounding box center [759, 450] width 98 height 41
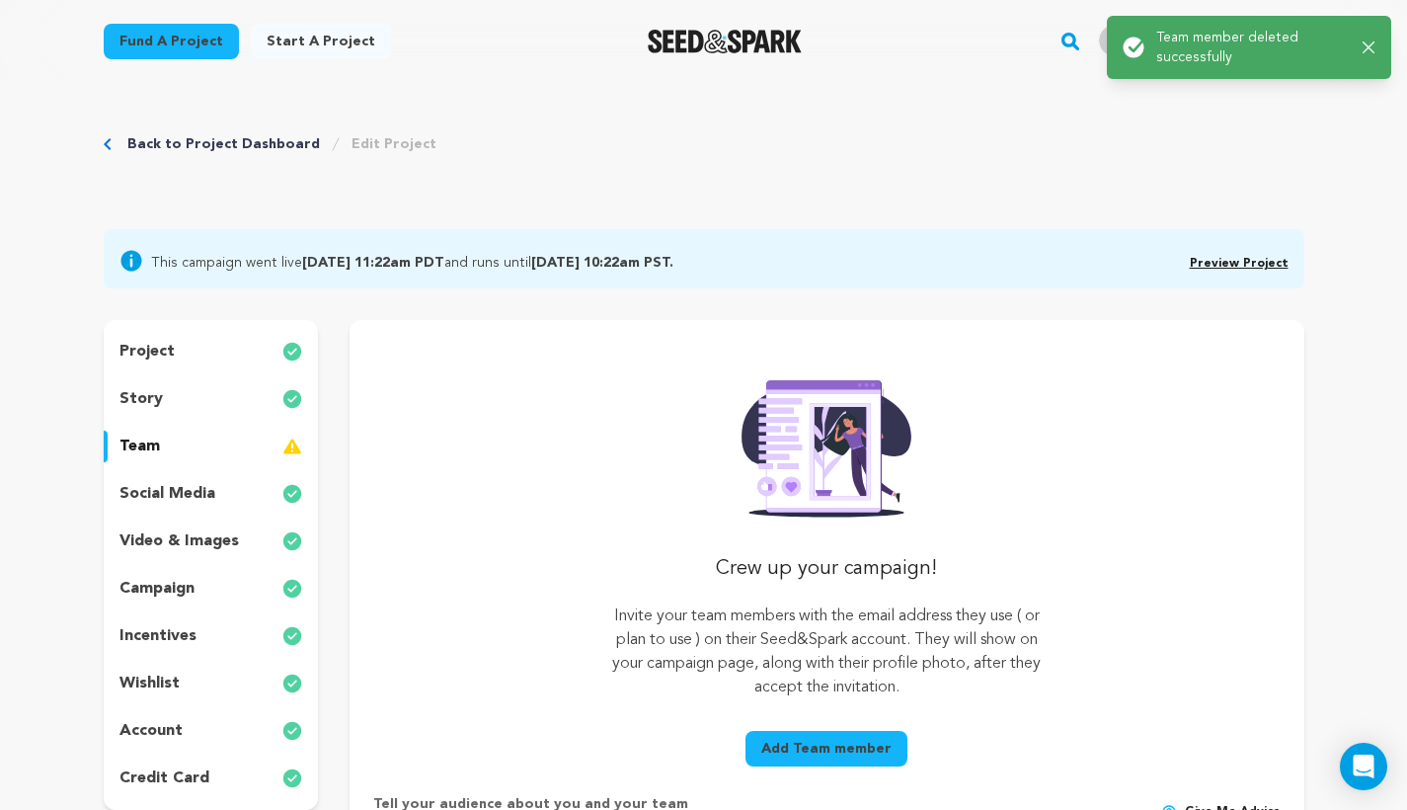
click at [793, 737] on button "Add Team member" at bounding box center [827, 749] width 162 height 36
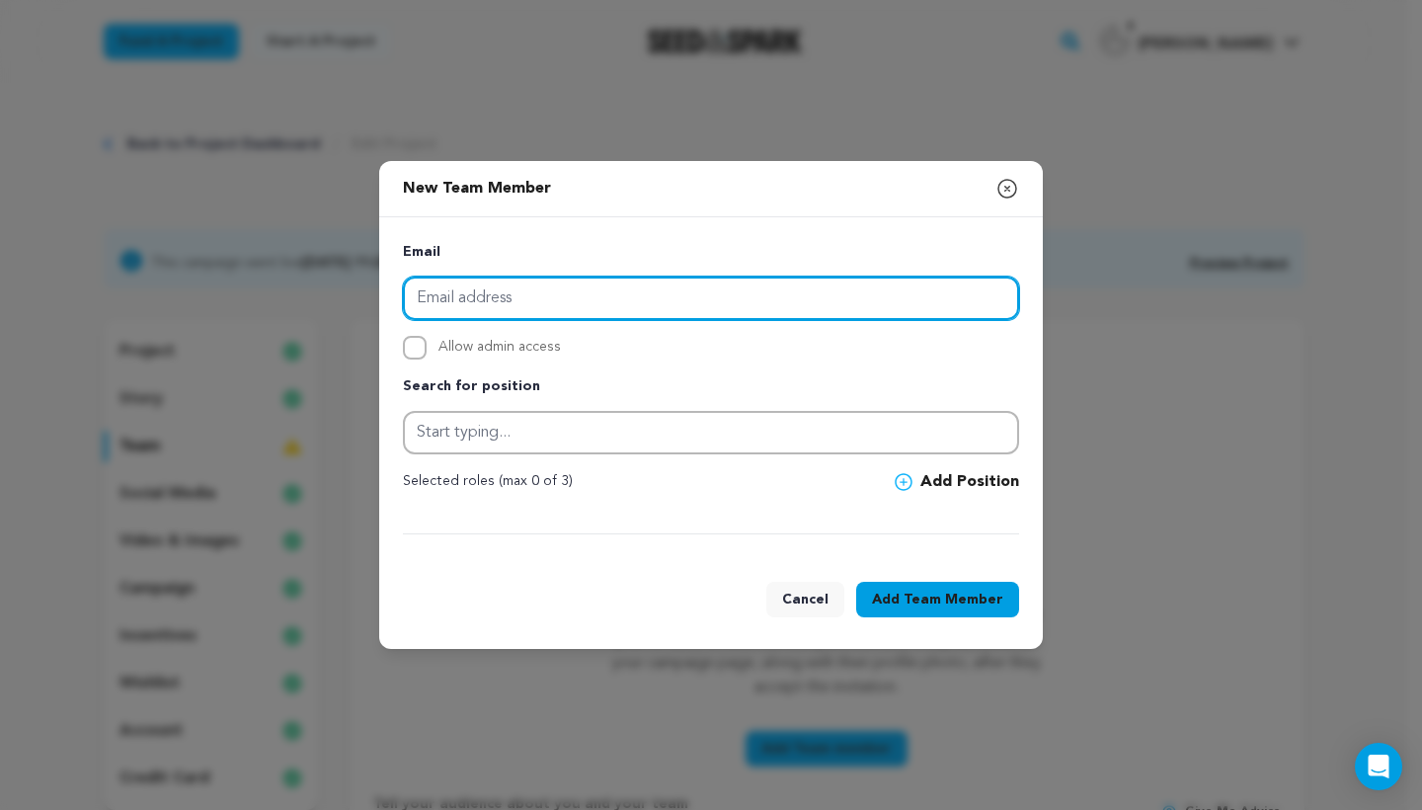
click at [658, 305] on input "email" at bounding box center [711, 298] width 616 height 43
type input "mike@seedandspark.com"
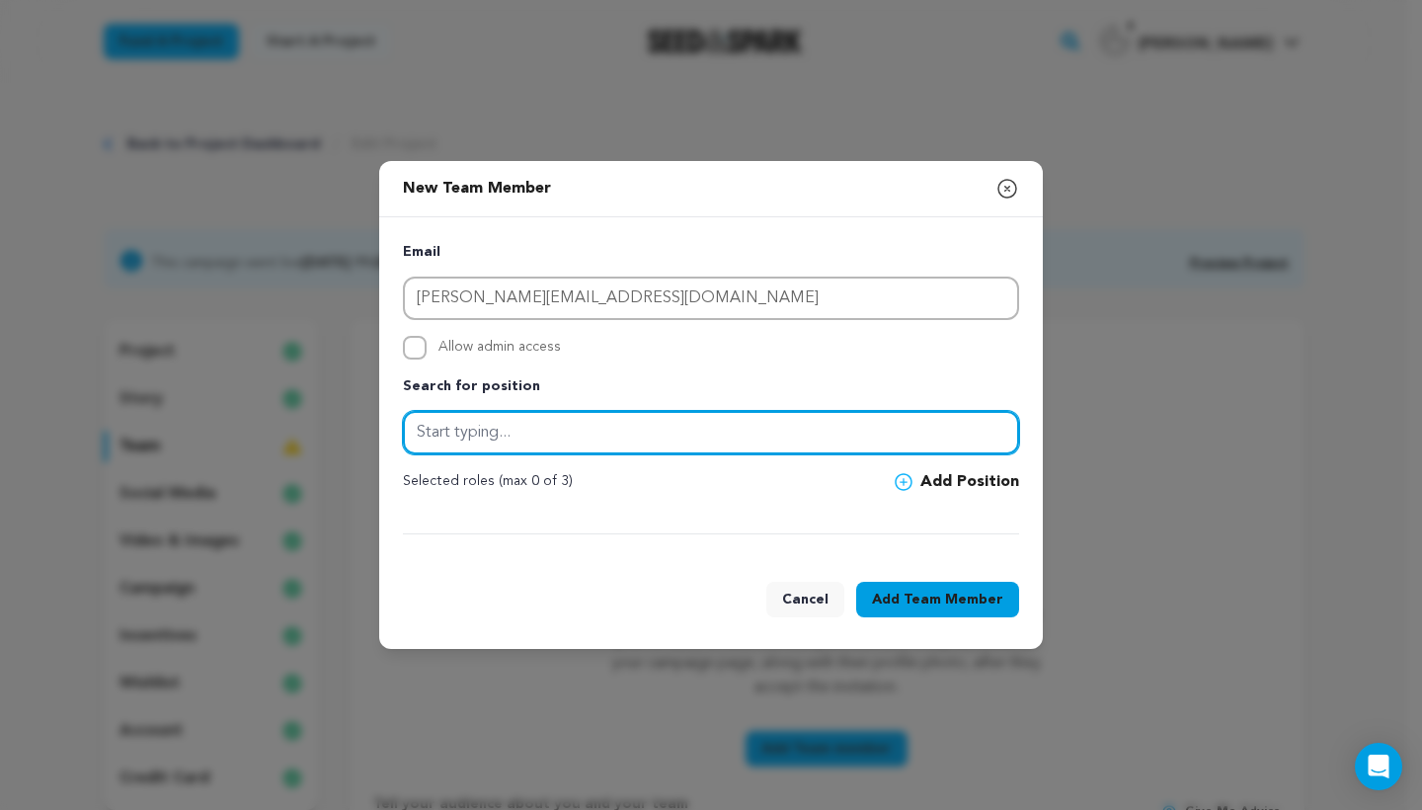
click at [496, 428] on input "text" at bounding box center [711, 432] width 616 height 43
type input "Staff"
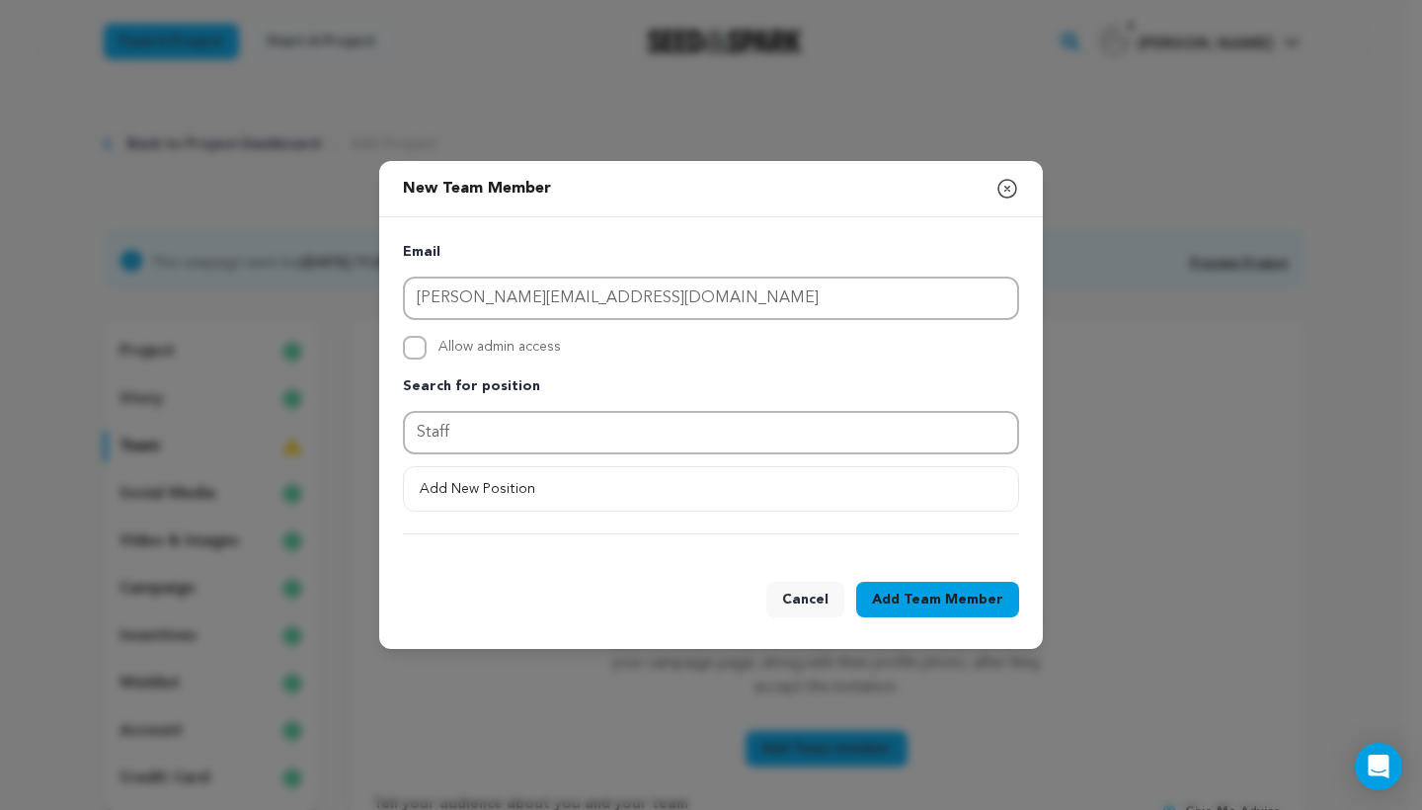
click at [531, 340] on span "Allow admin access" at bounding box center [500, 348] width 122 height 24
click at [427, 340] on input "Allow admin access" at bounding box center [415, 348] width 24 height 24
checkbox input "true"
click at [757, 493] on button "Add New Position" at bounding box center [711, 489] width 614 height 36
click at [912, 600] on span "Team Member" at bounding box center [954, 600] width 100 height 20
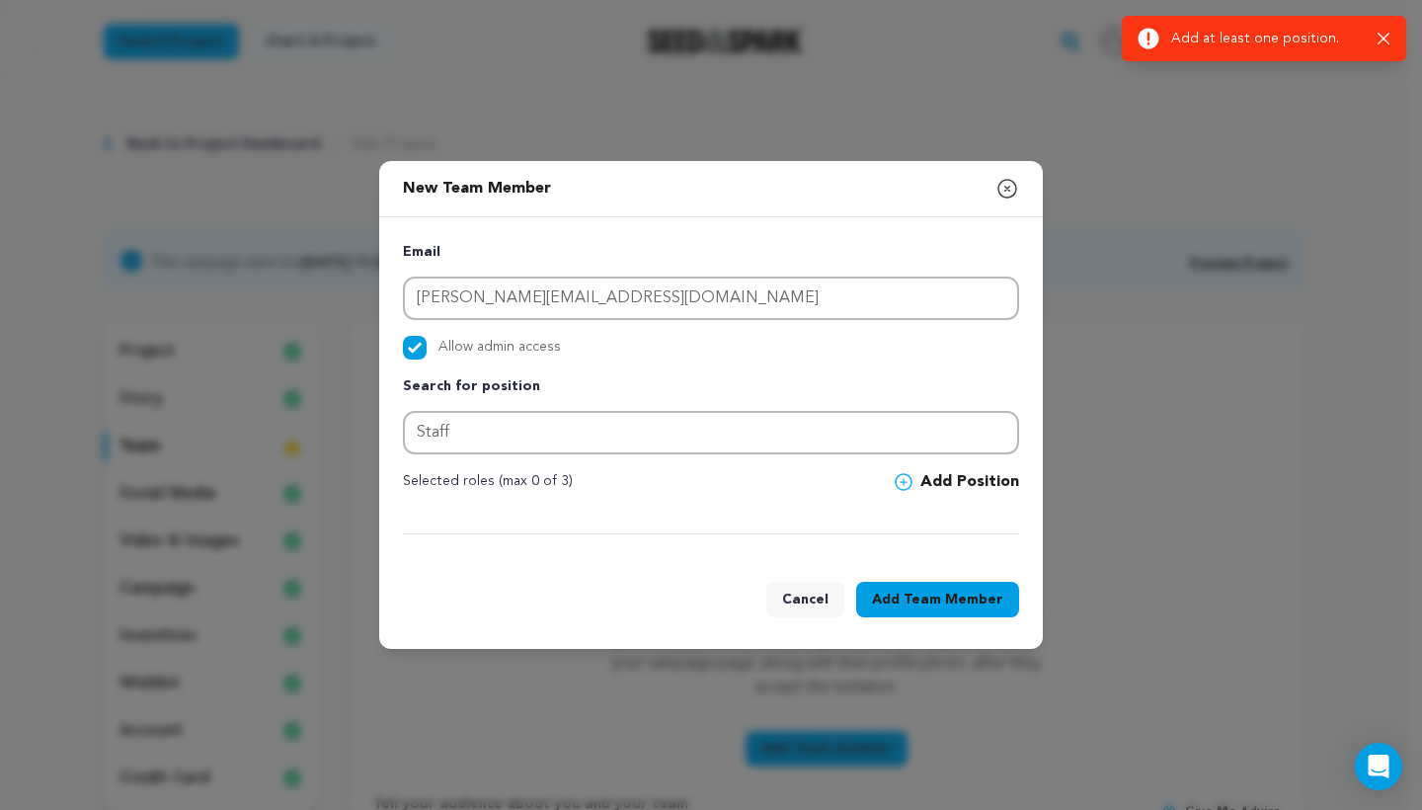
click at [965, 477] on button "Add Position" at bounding box center [957, 482] width 124 height 24
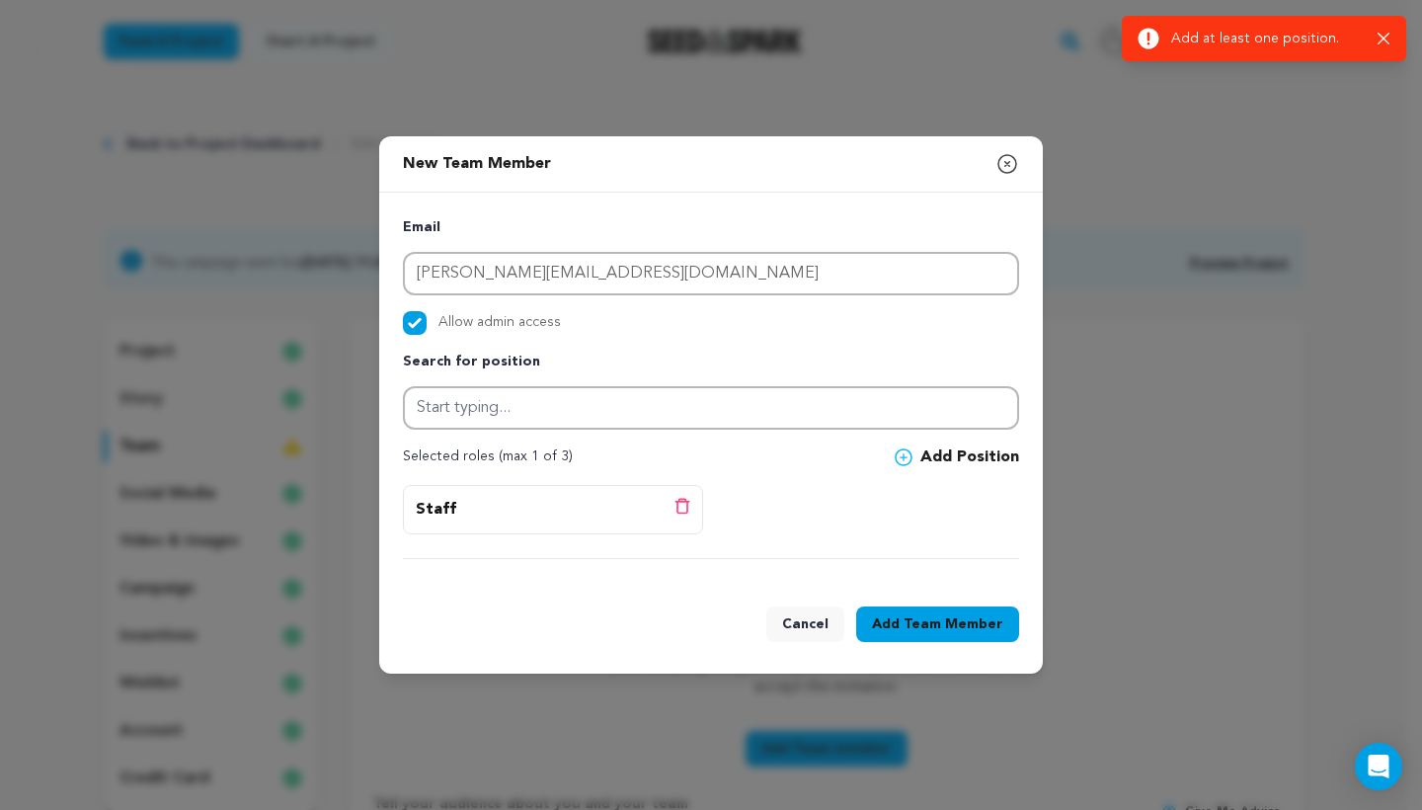
click at [940, 626] on span "Team Member" at bounding box center [954, 624] width 100 height 20
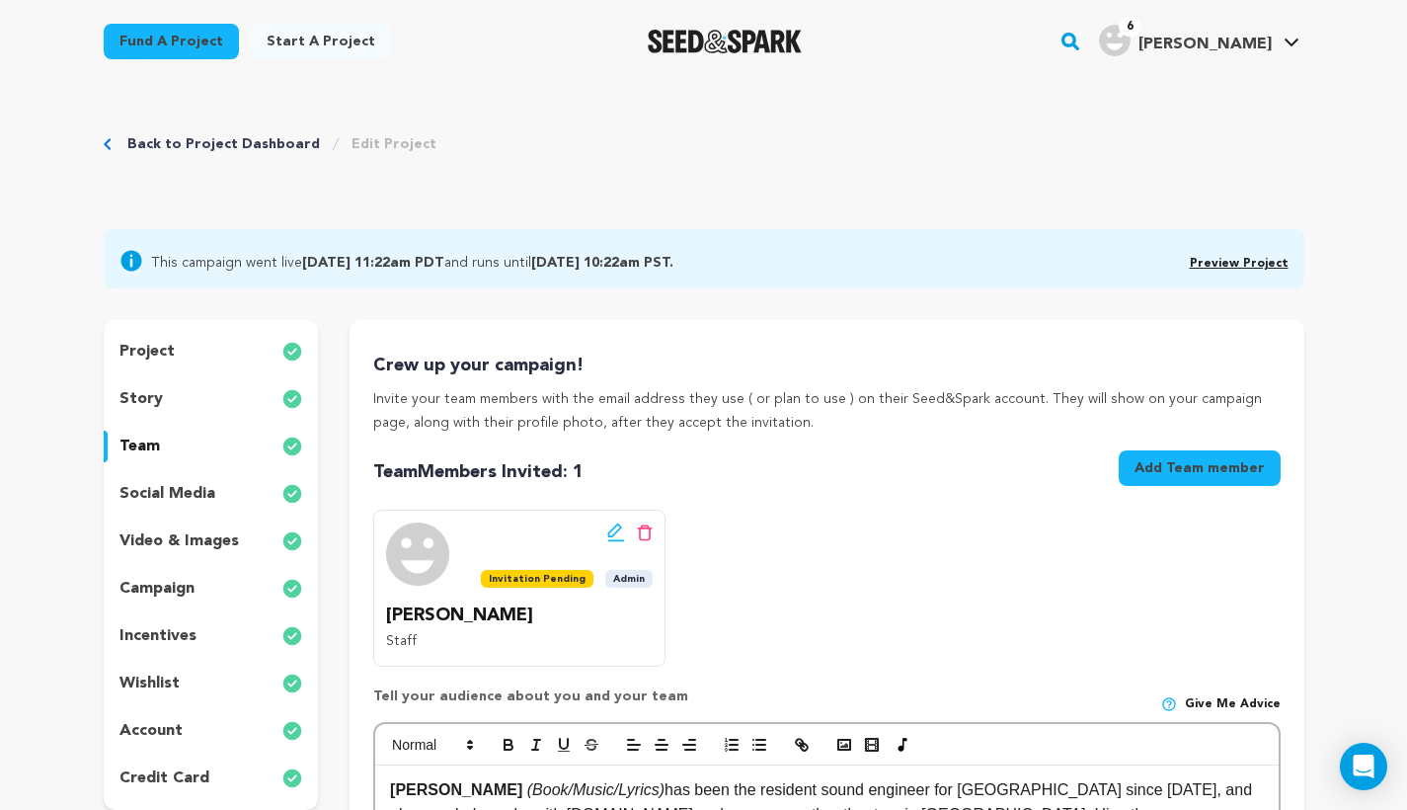
click at [642, 534] on icon at bounding box center [645, 532] width 16 height 17
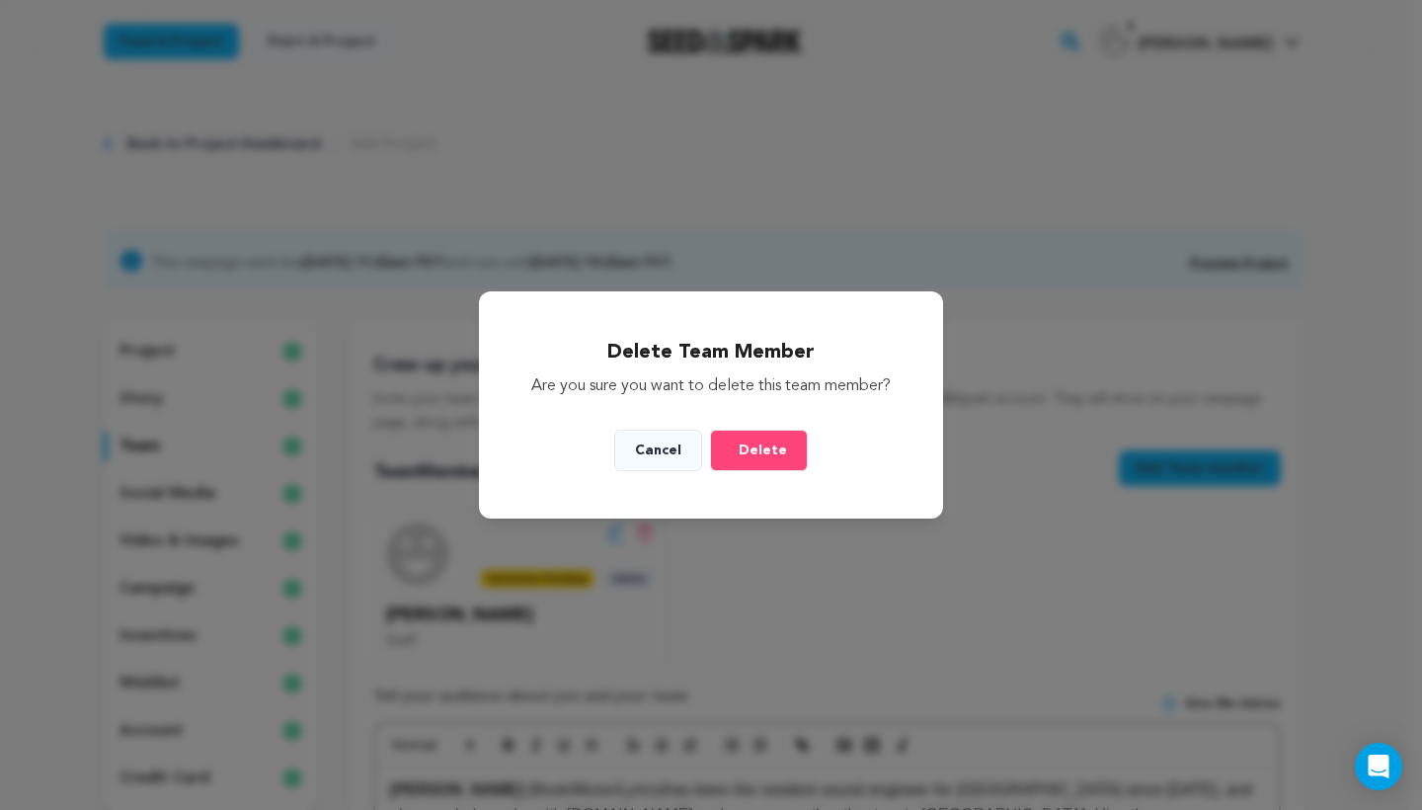
click at [758, 452] on span "Delete" at bounding box center [763, 450] width 48 height 20
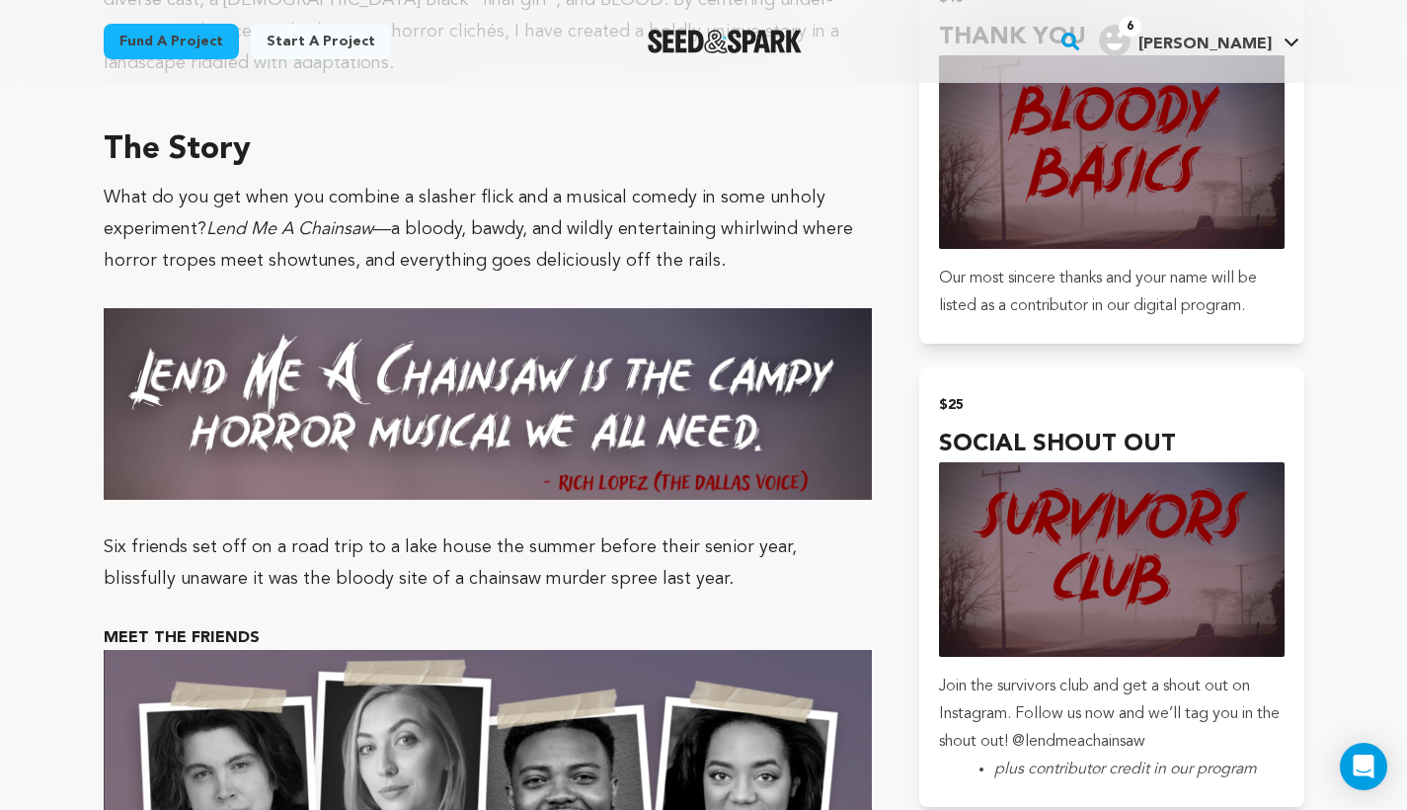
scroll to position [940, 0]
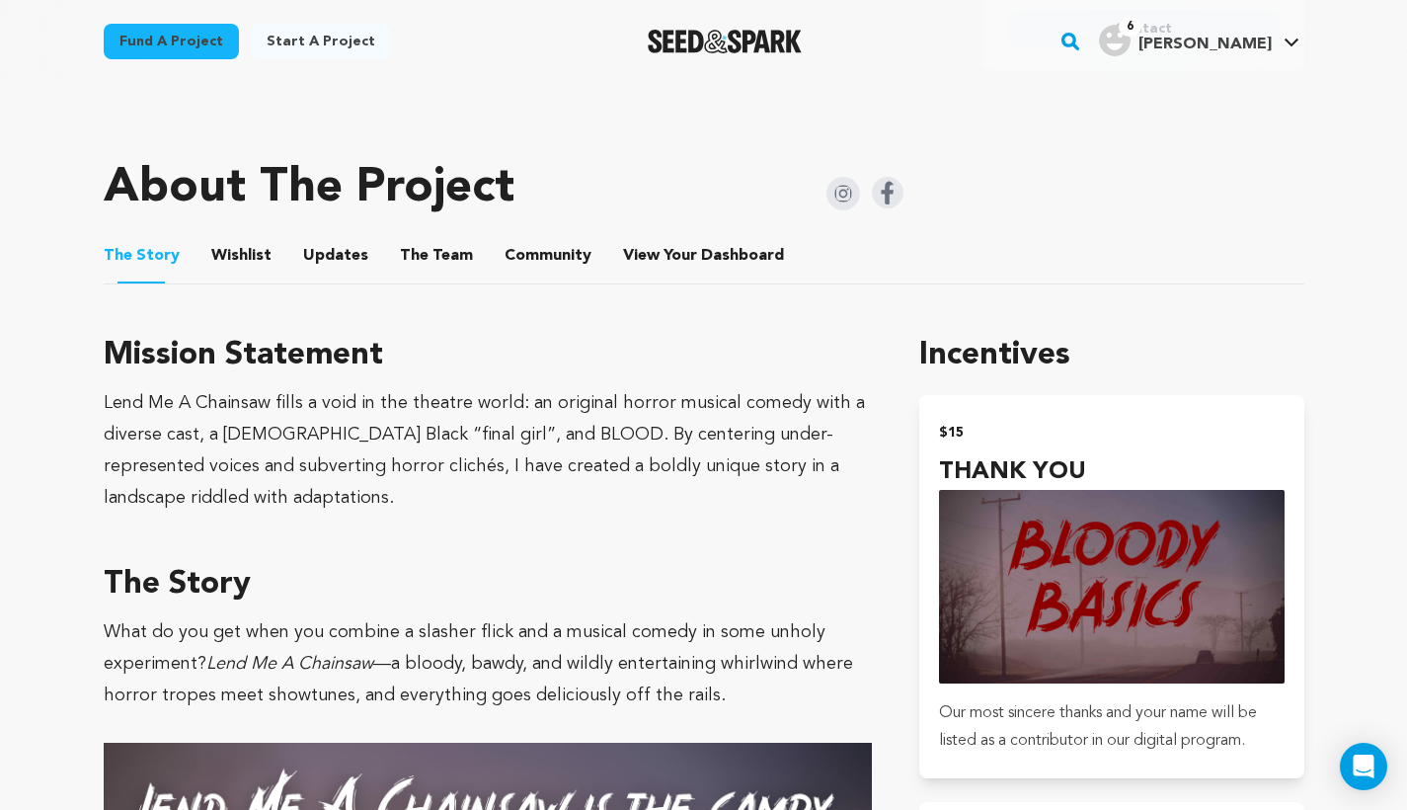
click at [247, 252] on button "Wishlist" at bounding box center [240, 259] width 47 height 47
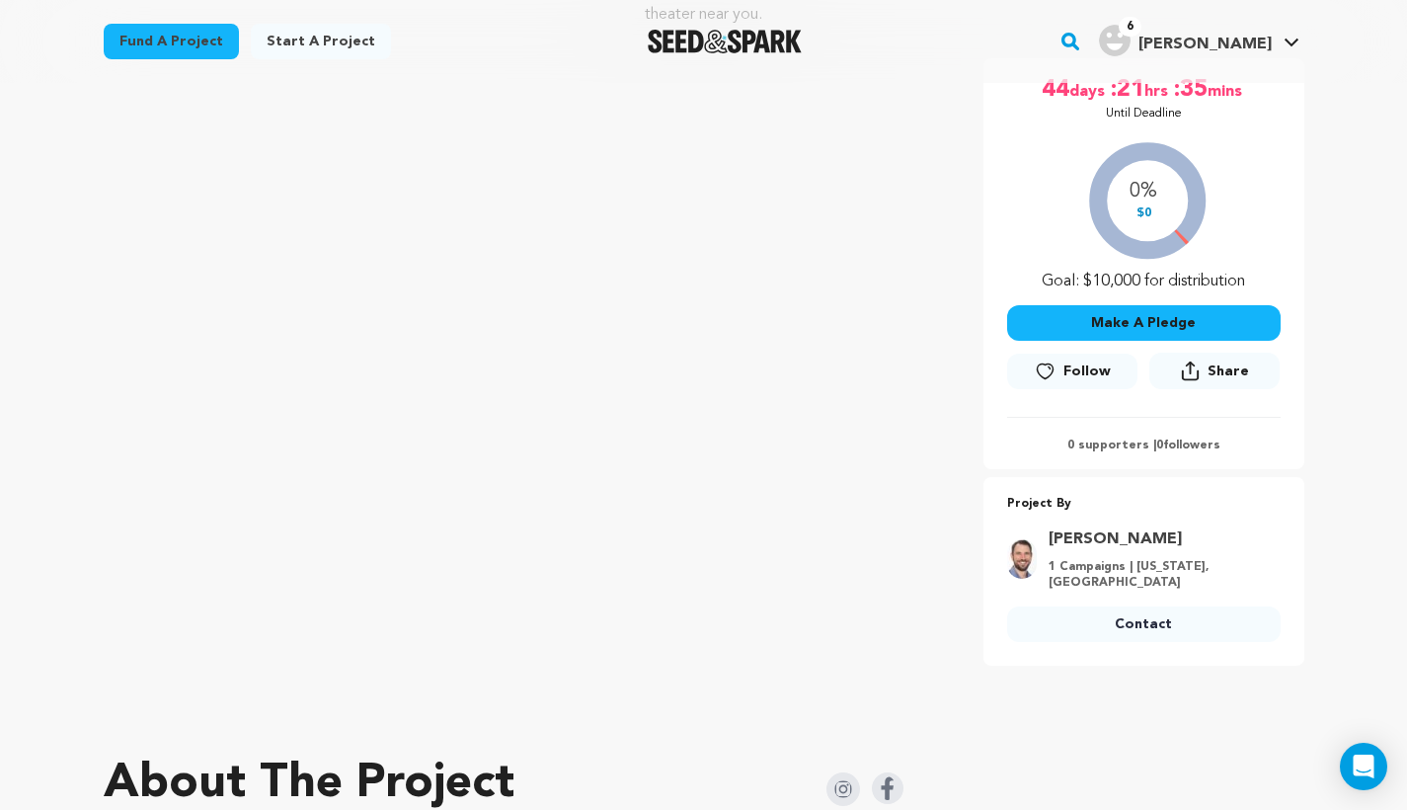
scroll to position [313, 0]
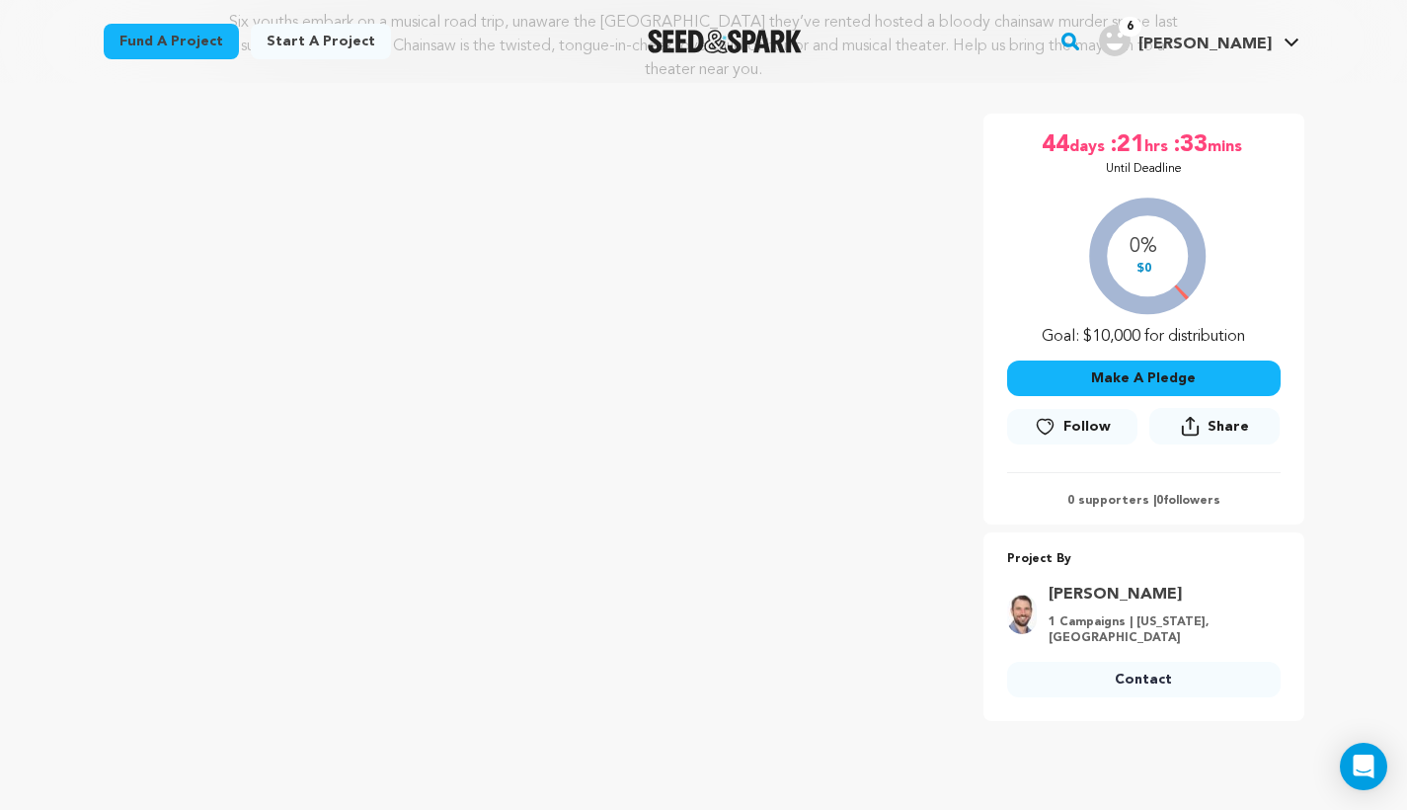
scroll to position [251, 0]
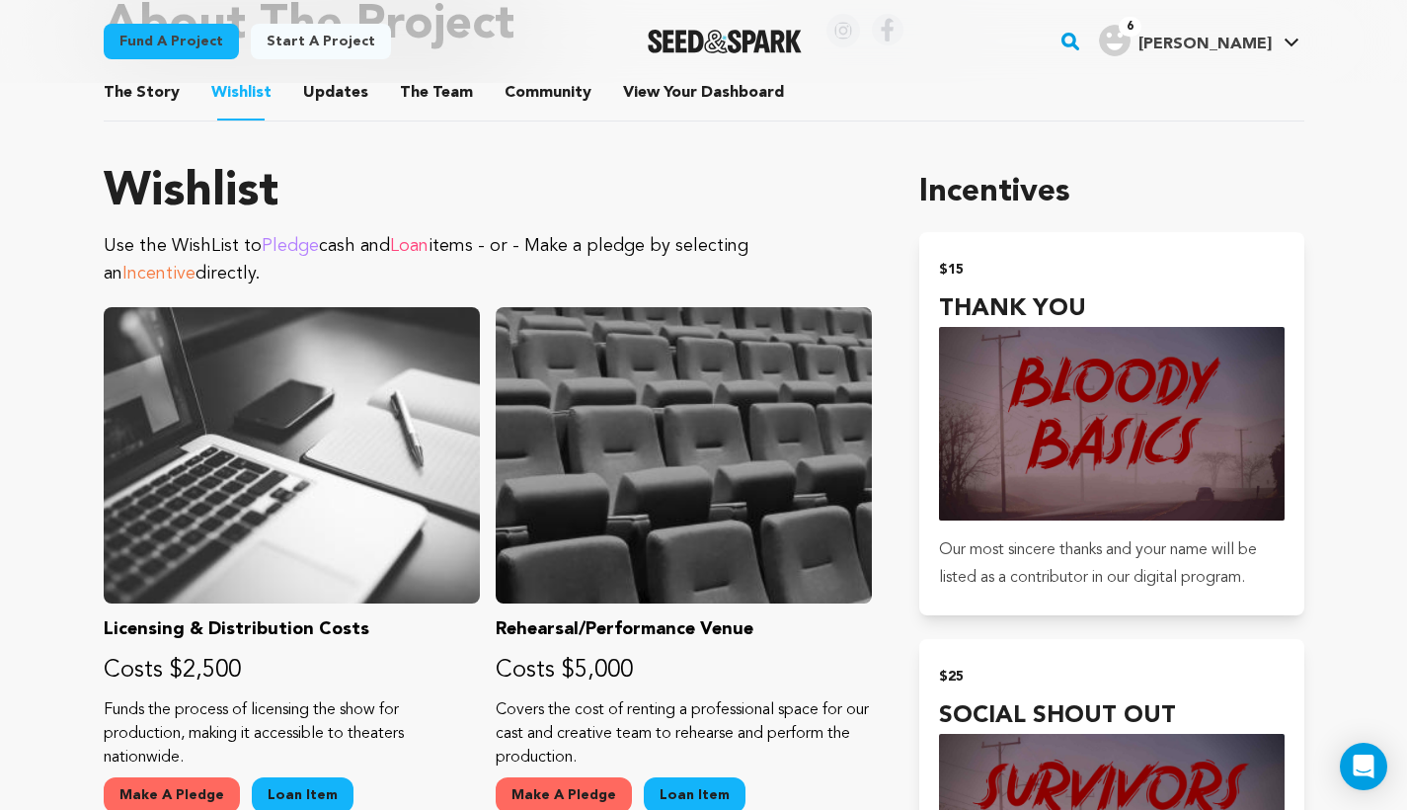
scroll to position [962, 0]
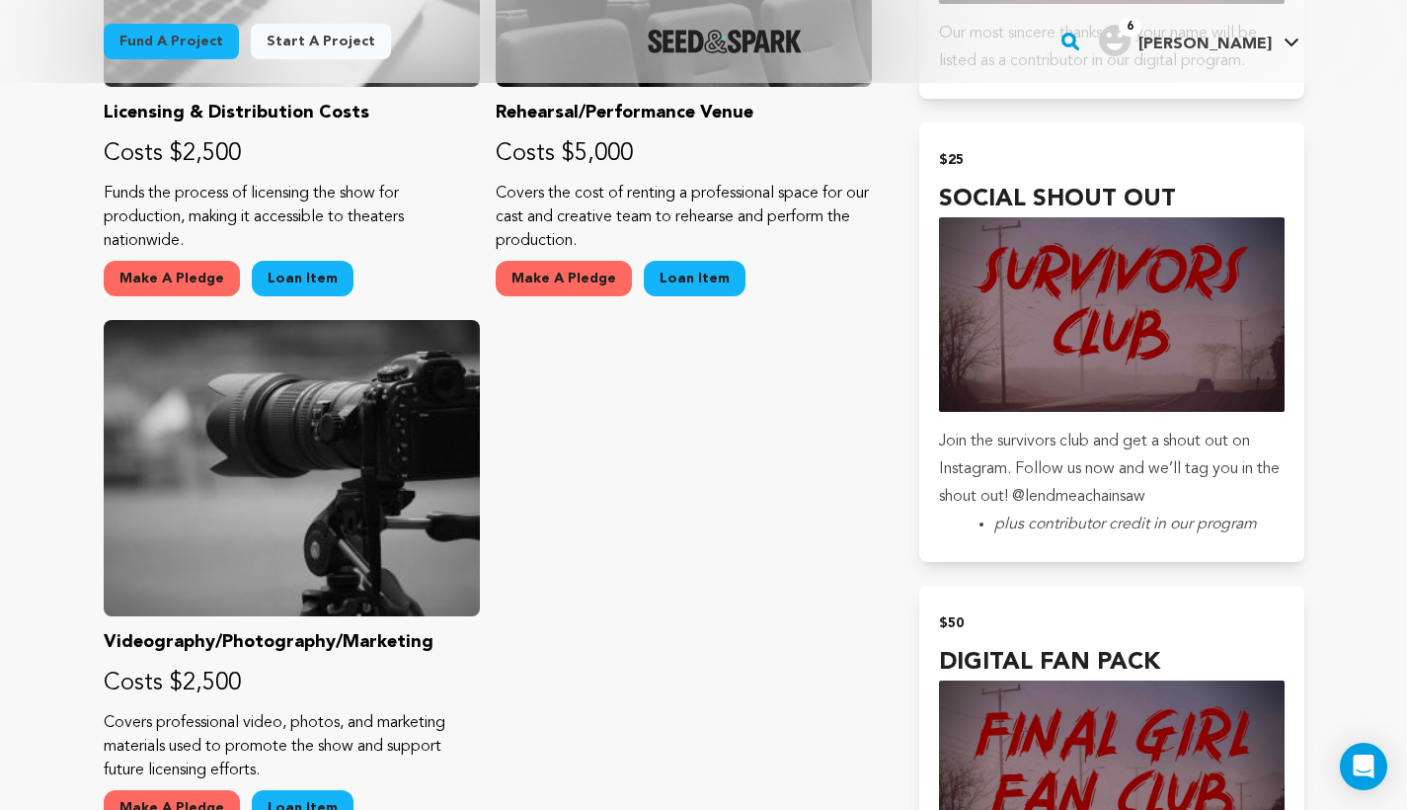
scroll to position [1361, 0]
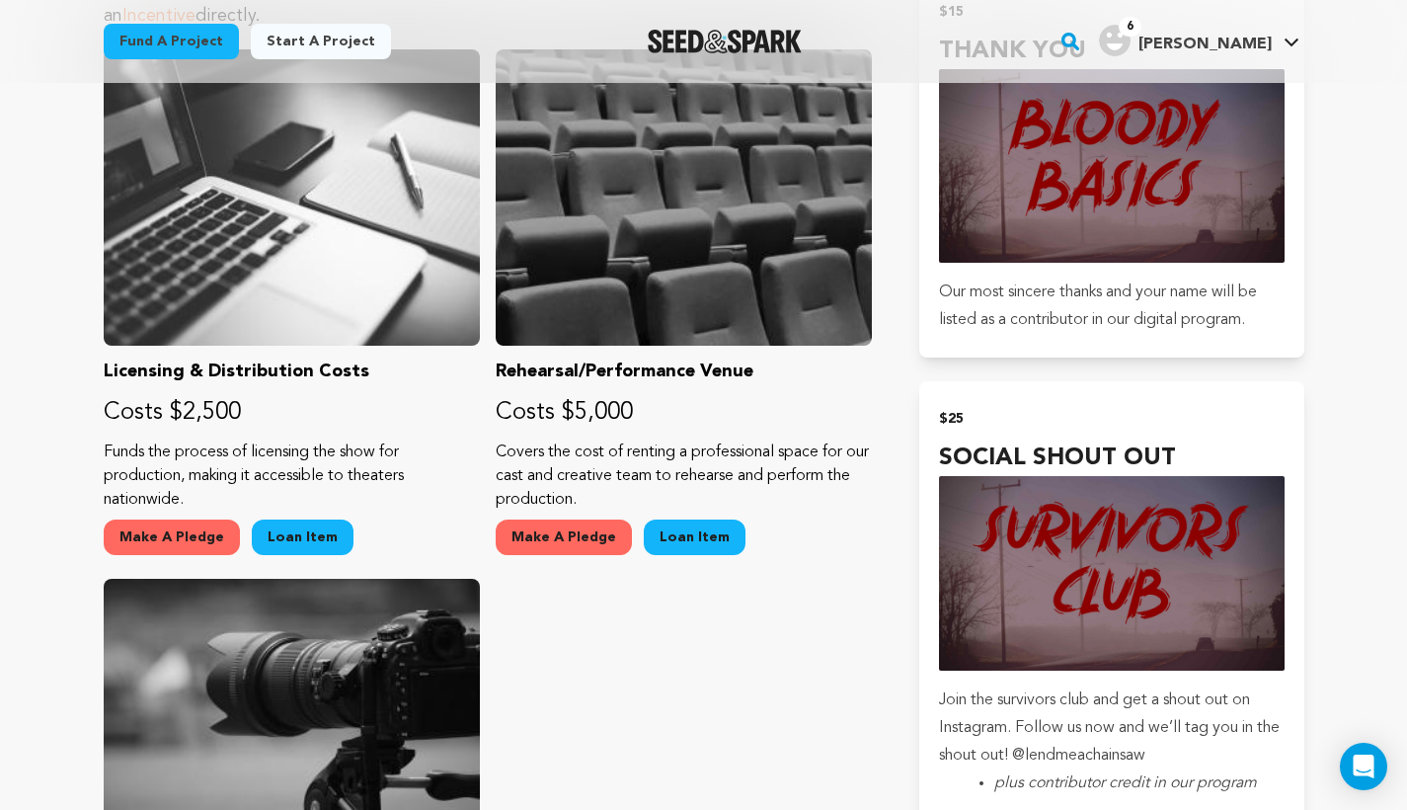
click at [794, 44] on img "Seed&Spark Homepage" at bounding box center [725, 42] width 155 height 24
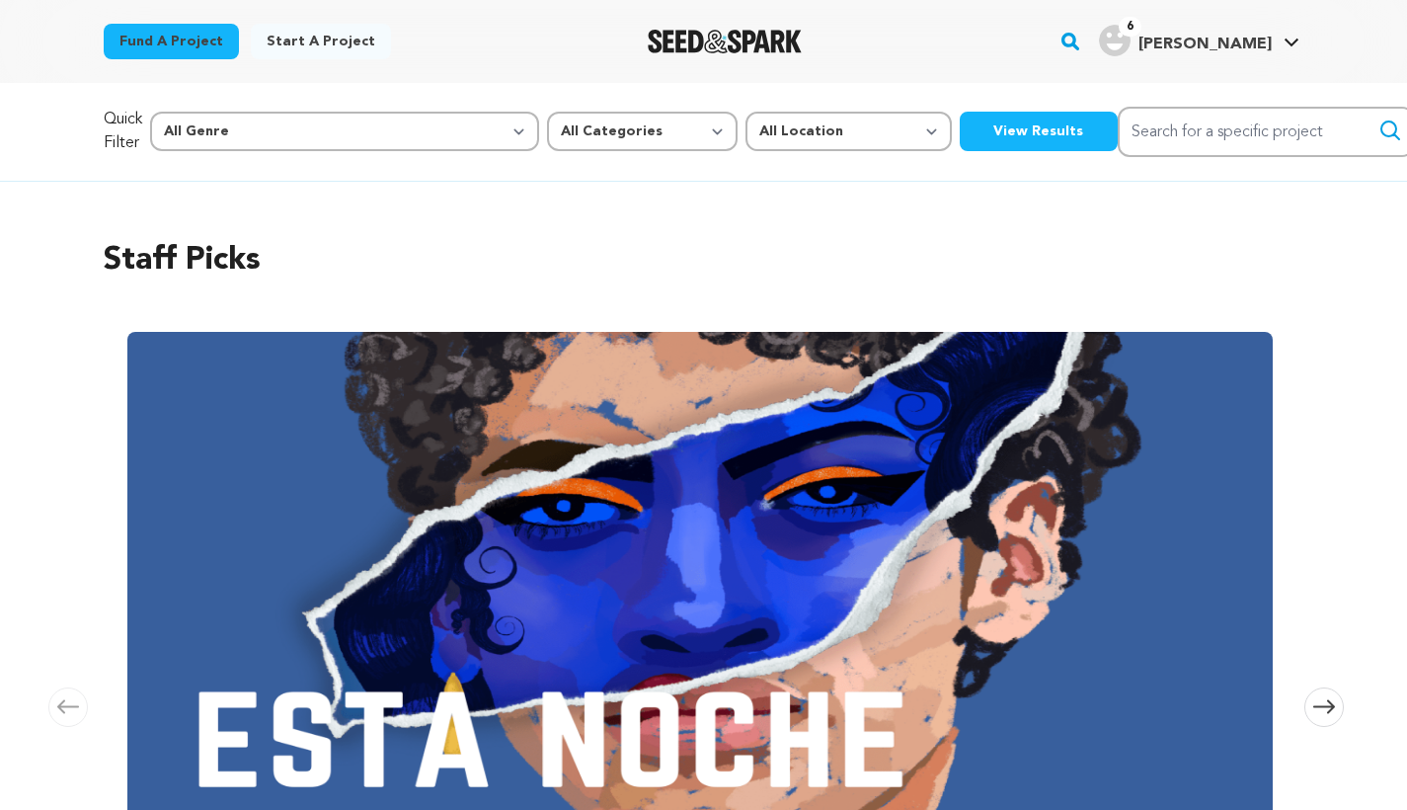
scroll to position [0, 3436]
click at [960, 112] on button "View Results" at bounding box center [1039, 132] width 158 height 40
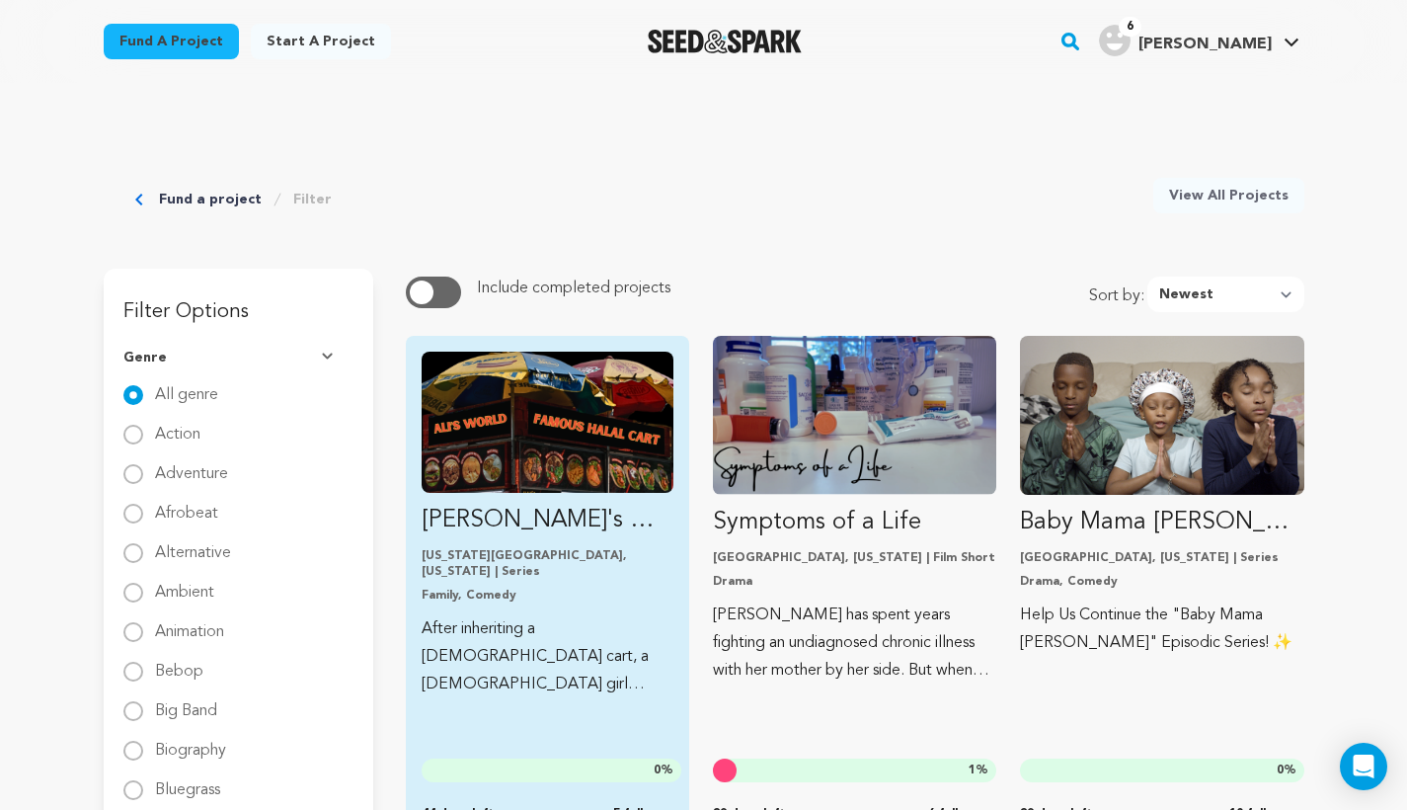
click at [508, 432] on img "Fund Ali&#039;s World Famous Halal Cart — TV Pilot" at bounding box center [548, 422] width 252 height 141
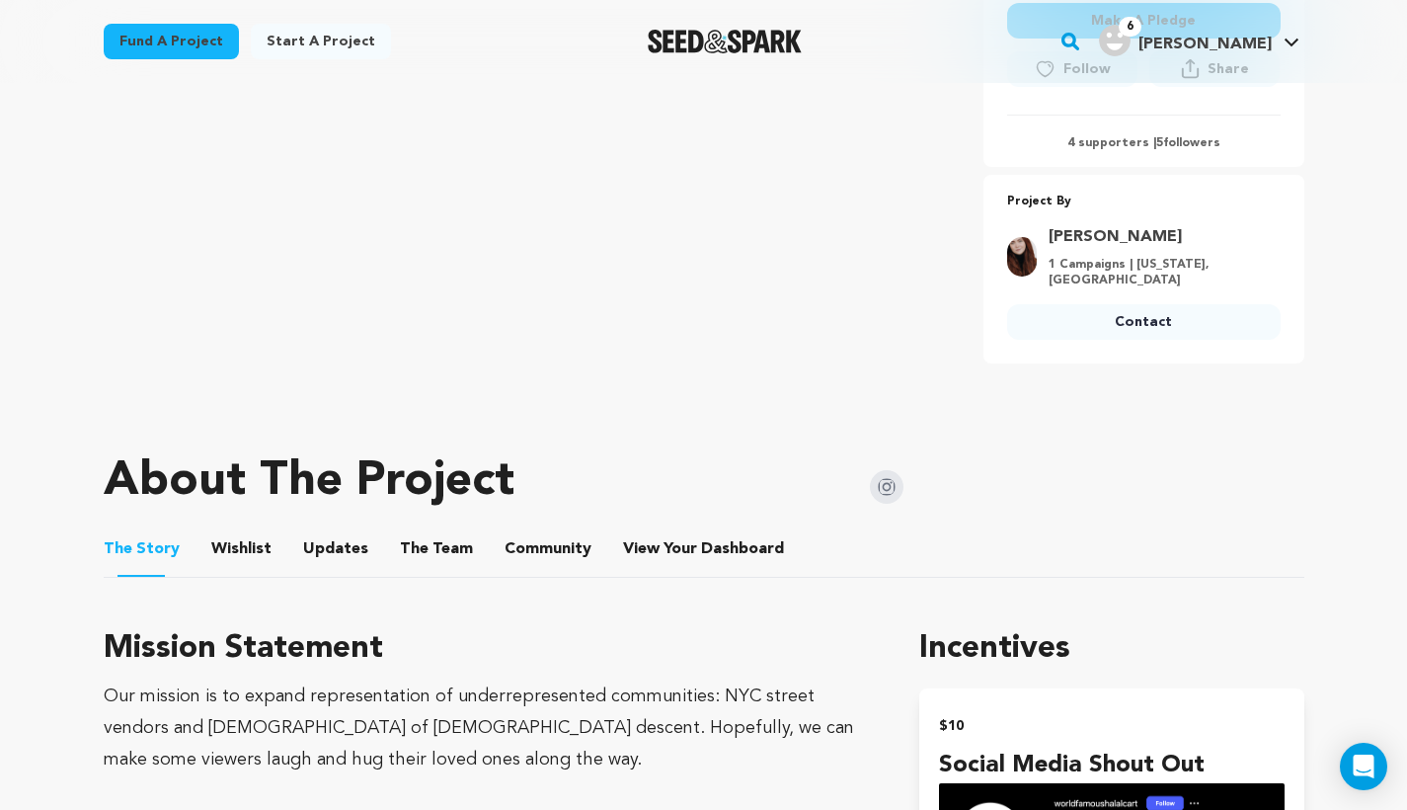
scroll to position [809, 0]
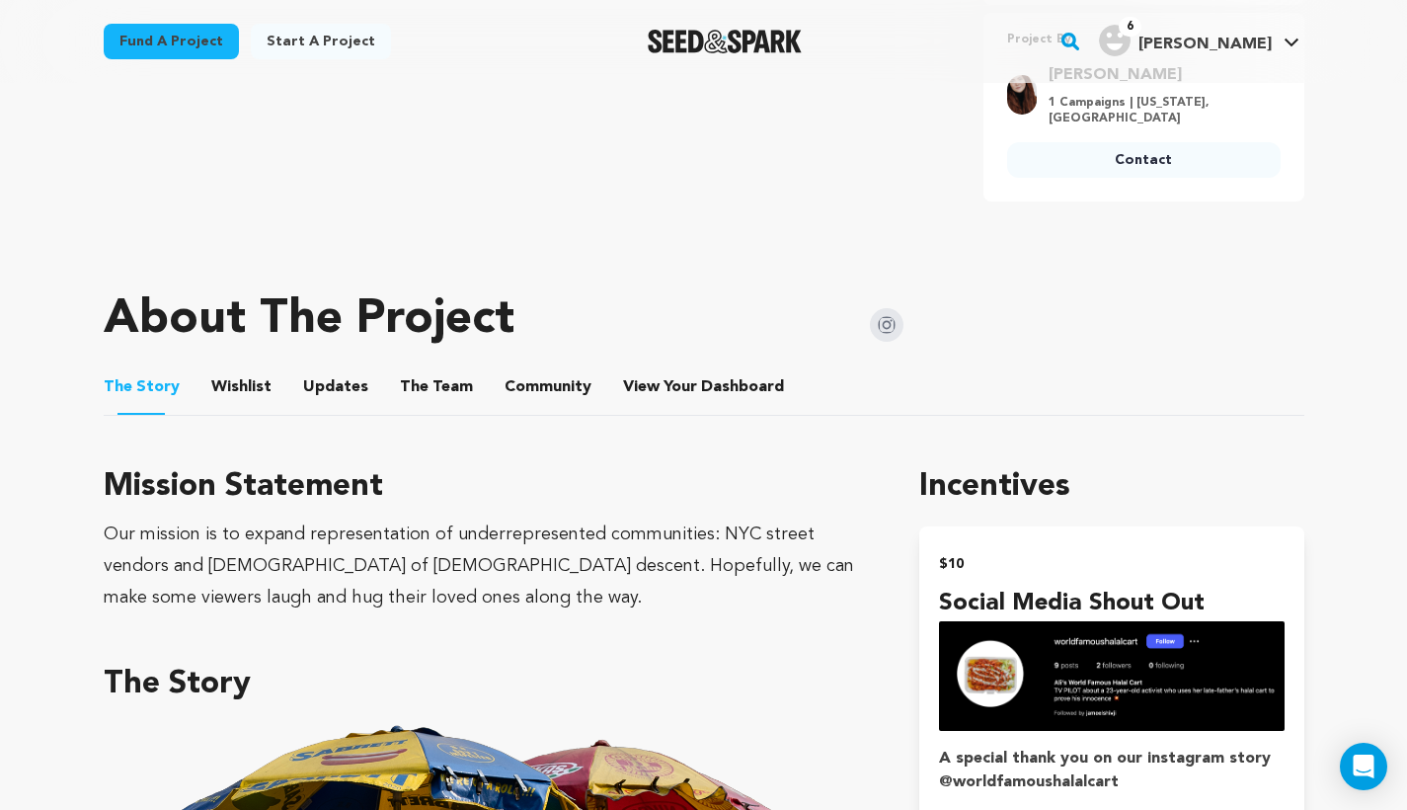
click at [230, 368] on button "Wishlist" at bounding box center [240, 390] width 47 height 47
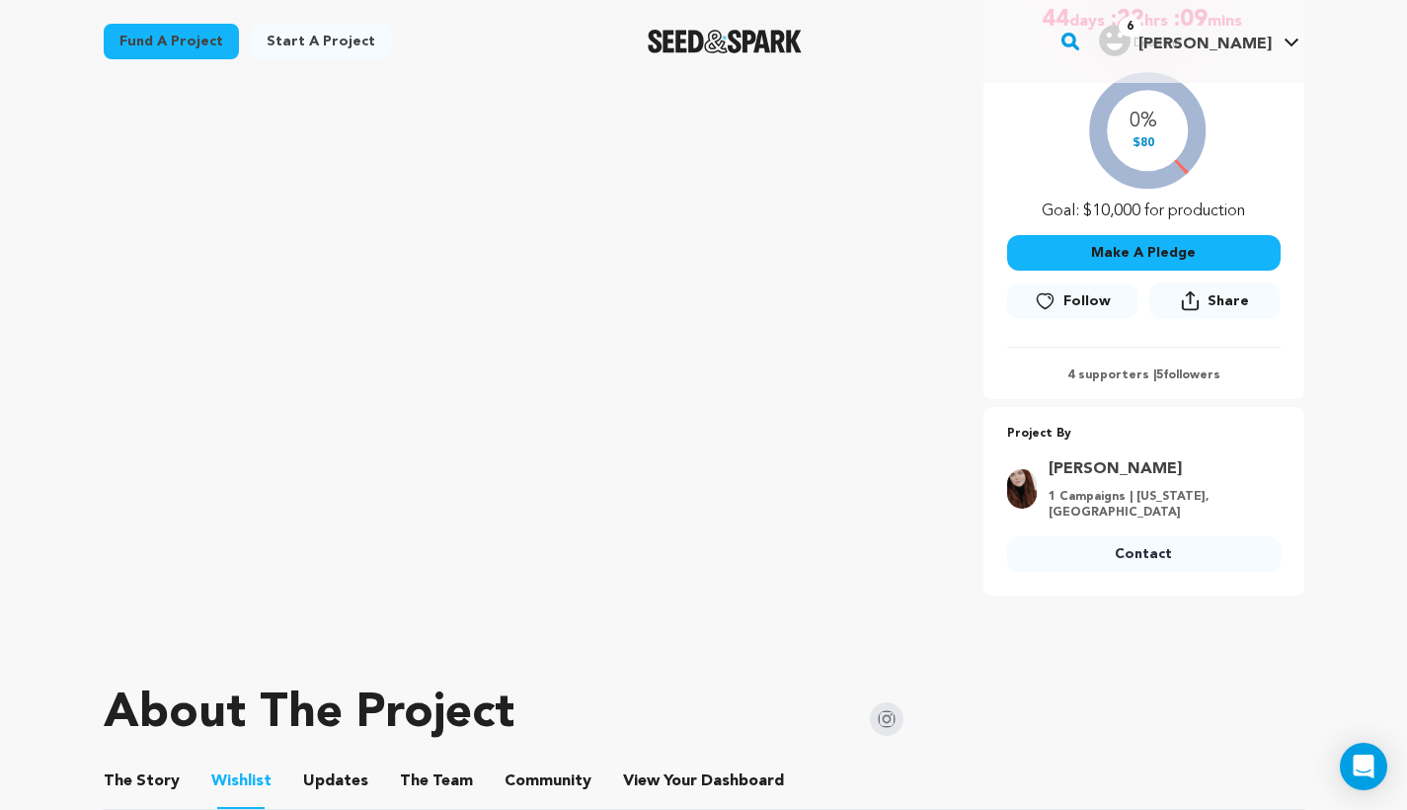
scroll to position [113, 0]
